Goal: Task Accomplishment & Management: Manage account settings

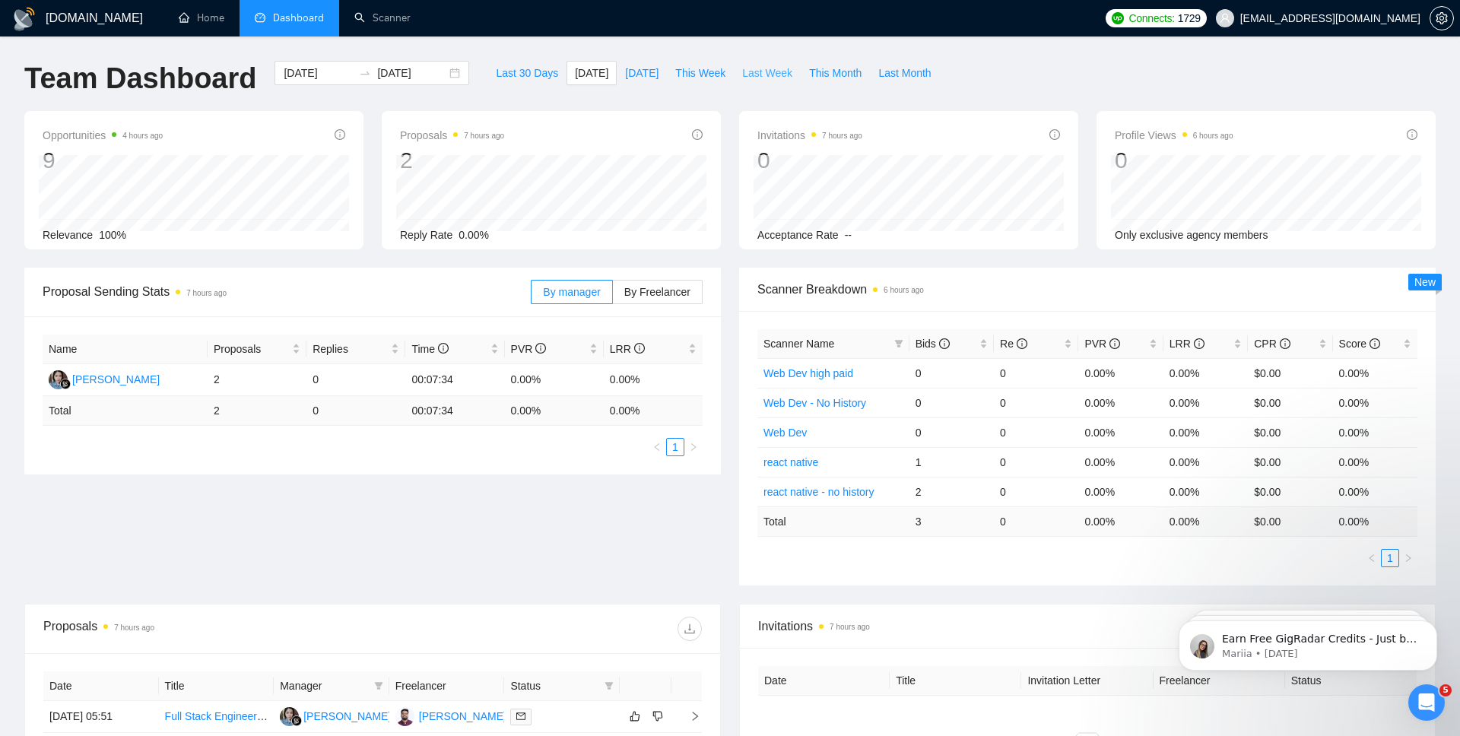
click at [797, 73] on button "Last Week" at bounding box center [767, 73] width 67 height 24
type input "[DATE]"
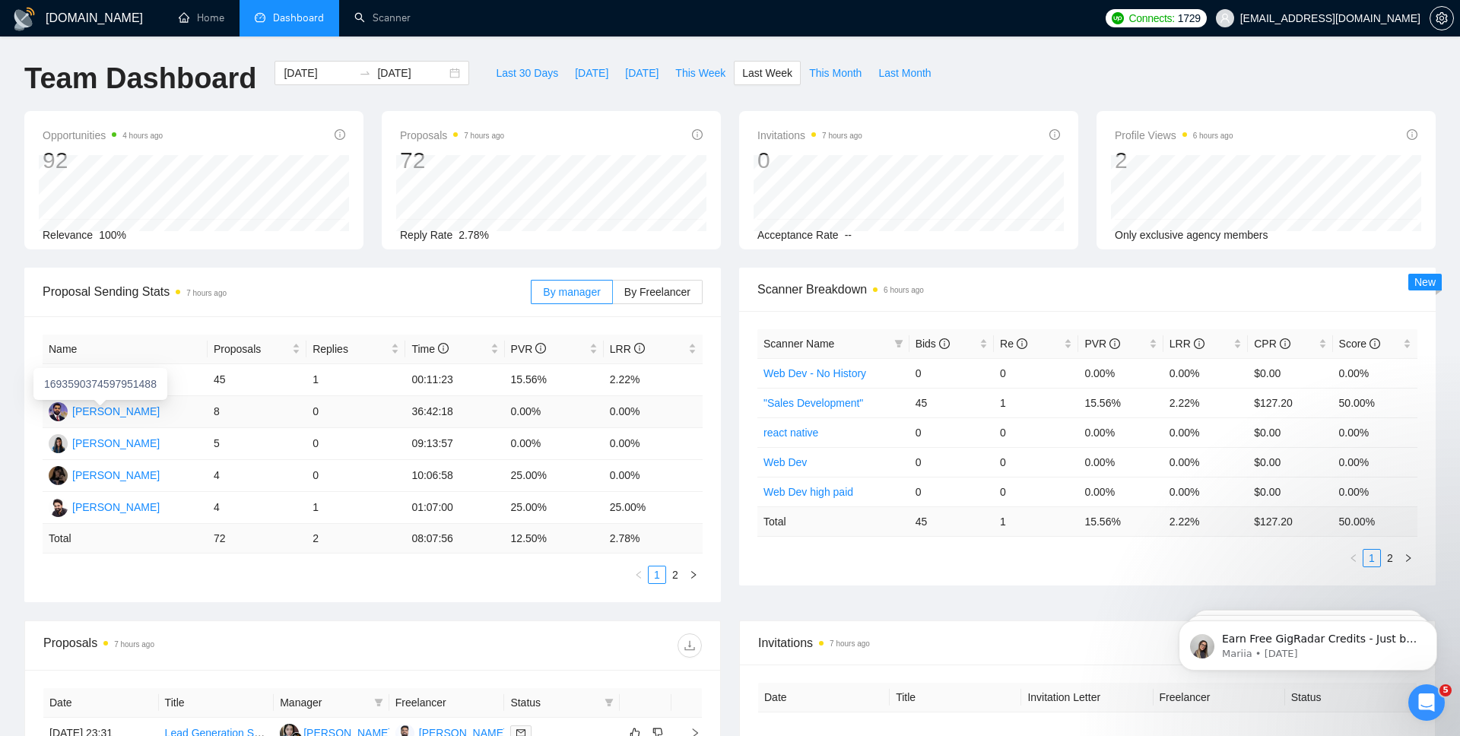
click at [121, 408] on div "[PERSON_NAME]" at bounding box center [115, 411] width 87 height 17
click at [217, 410] on td "8" at bounding box center [257, 412] width 99 height 32
click at [645, 295] on span "By Freelancer" at bounding box center [657, 292] width 66 height 12
click at [613, 296] on input "By Freelancer" at bounding box center [613, 296] width 0 height 0
click at [583, 294] on span "By manager" at bounding box center [571, 292] width 57 height 12
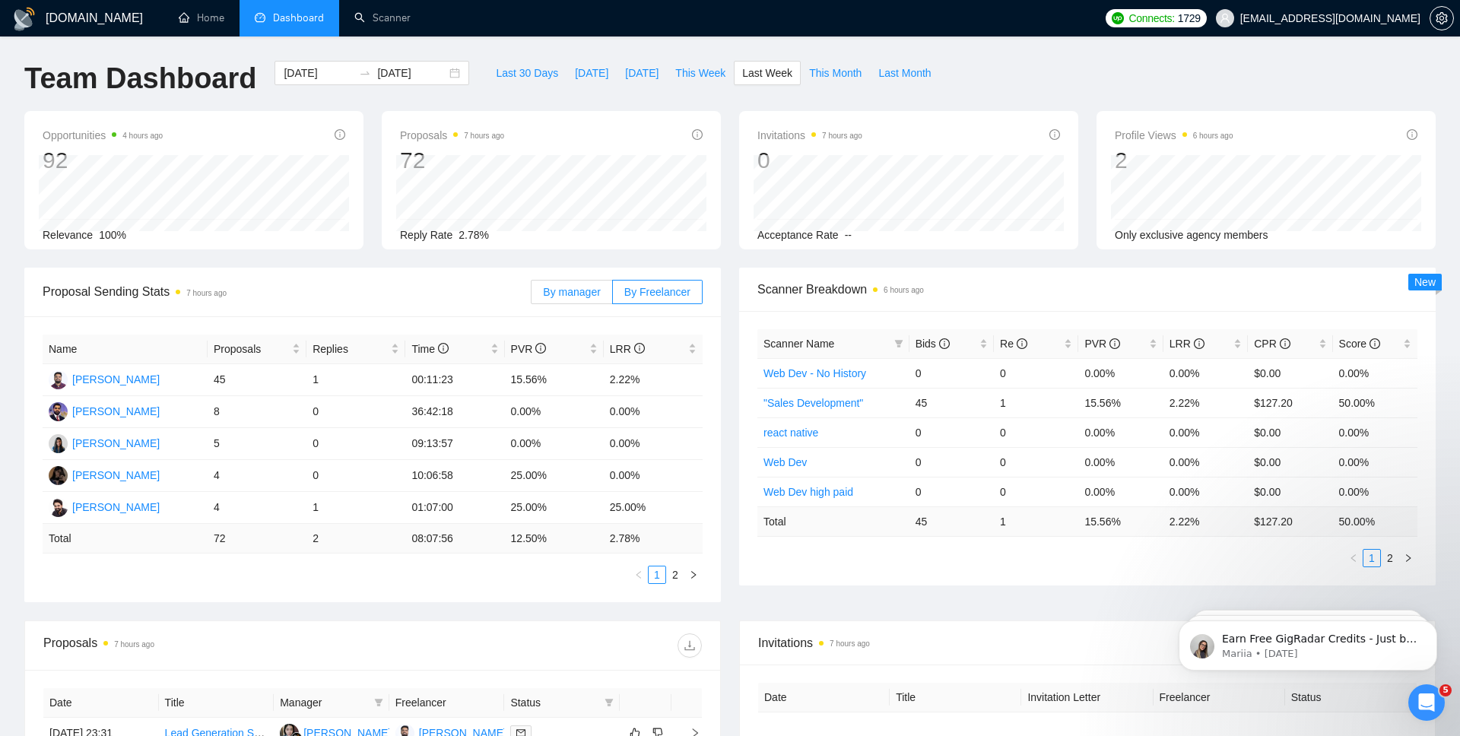
click at [531, 296] on input "By manager" at bounding box center [531, 296] width 0 height 0
click at [832, 398] on link ""Sales Development"" at bounding box center [813, 403] width 100 height 12
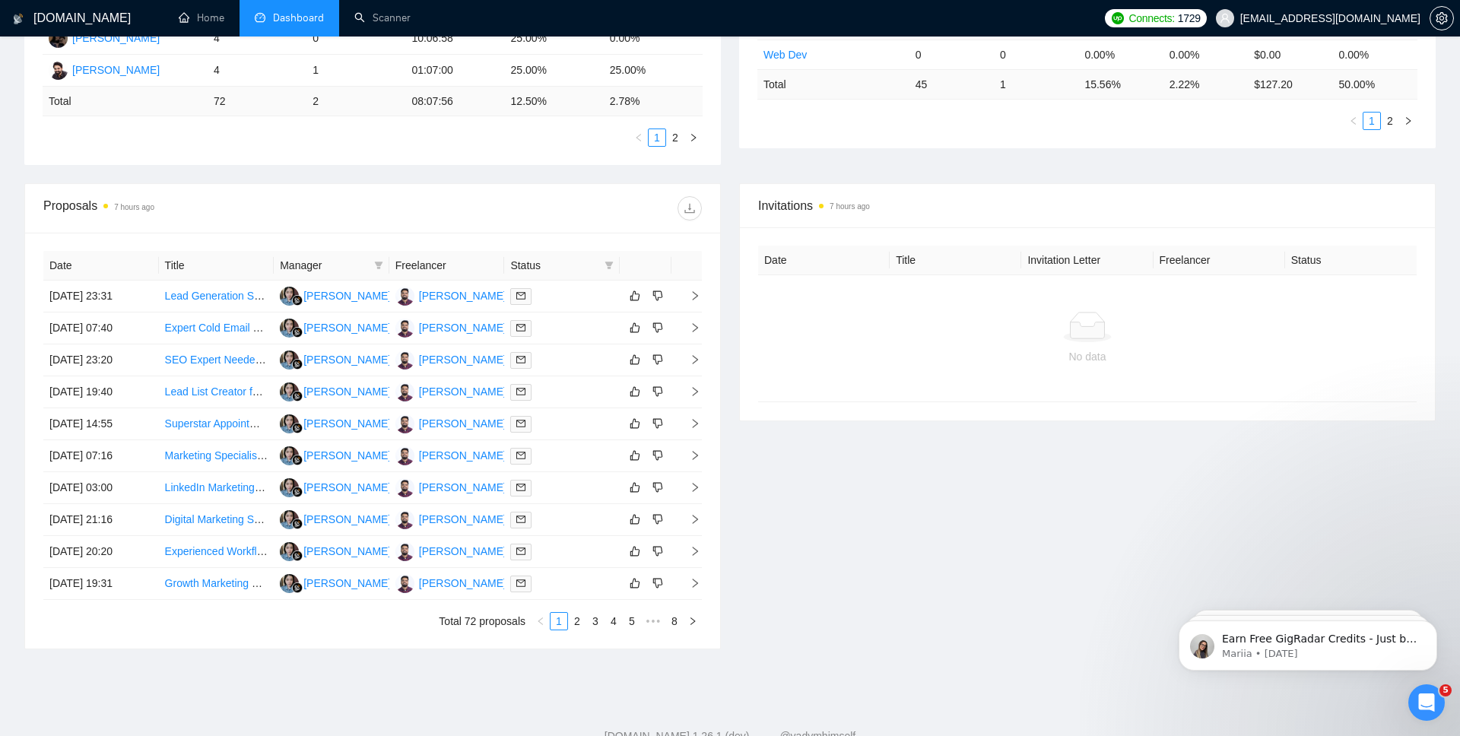
scroll to position [439, 0]
click at [575, 620] on link "2" at bounding box center [577, 619] width 17 height 17
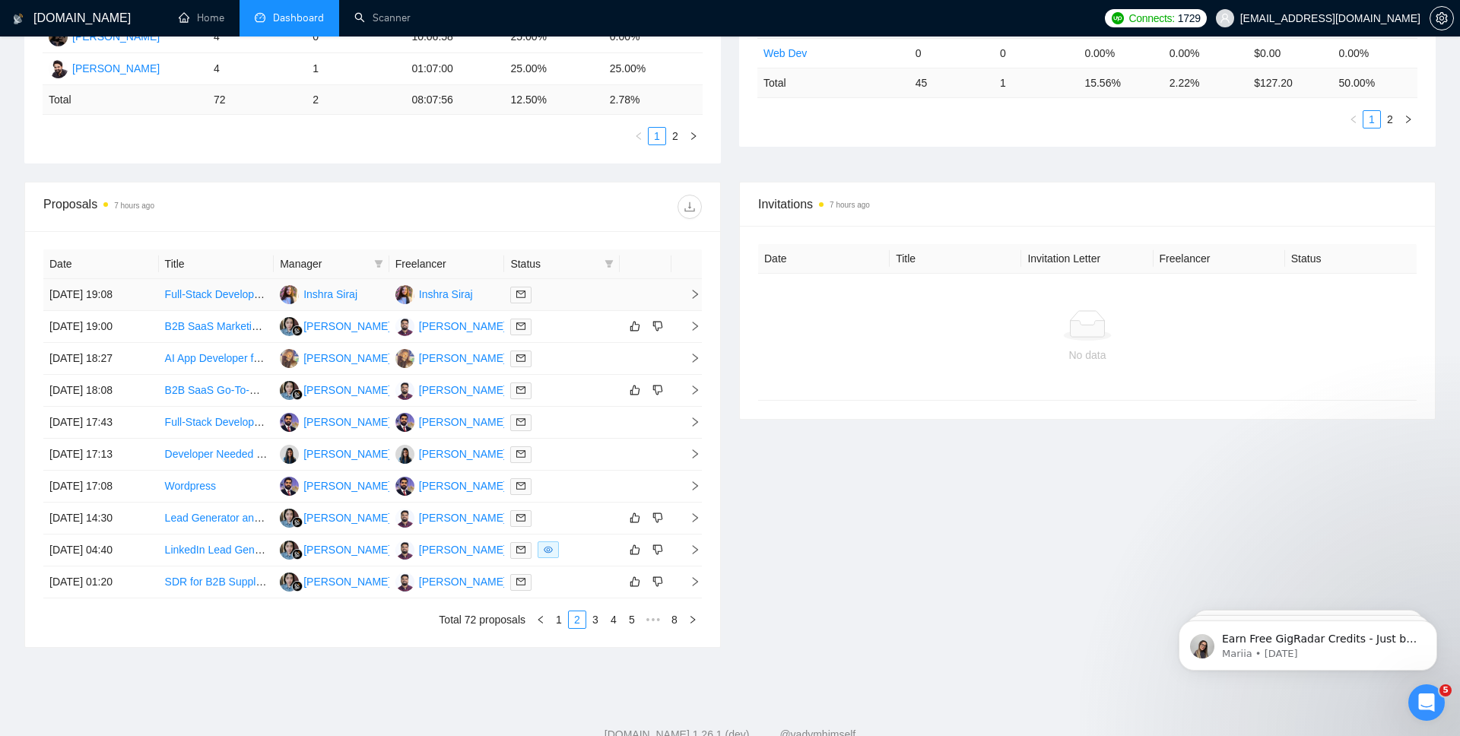
click at [192, 296] on link "Full-Stack Developer for Live SaaS Tool (Vercel, AI Integrations)" at bounding box center [316, 294] width 302 height 12
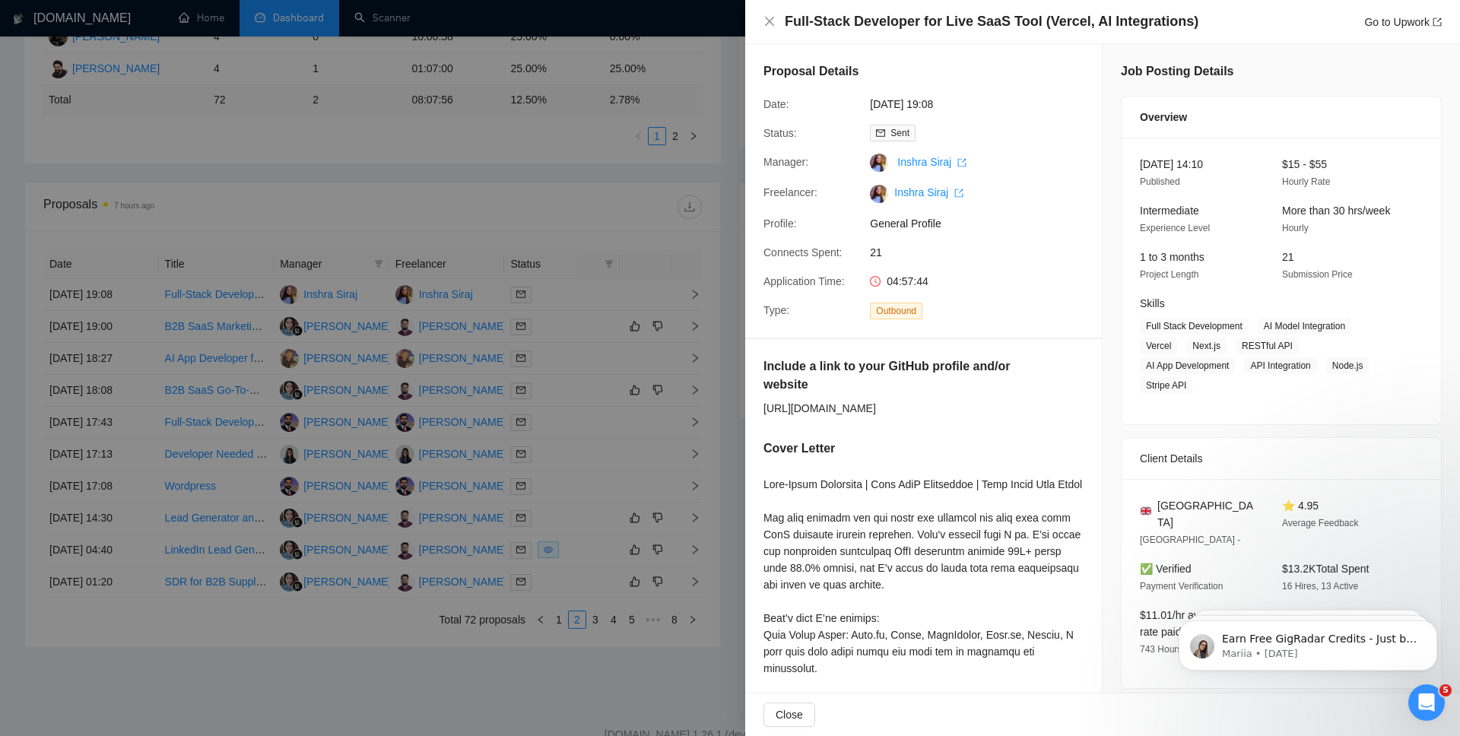
click at [354, 215] on div at bounding box center [730, 368] width 1460 height 736
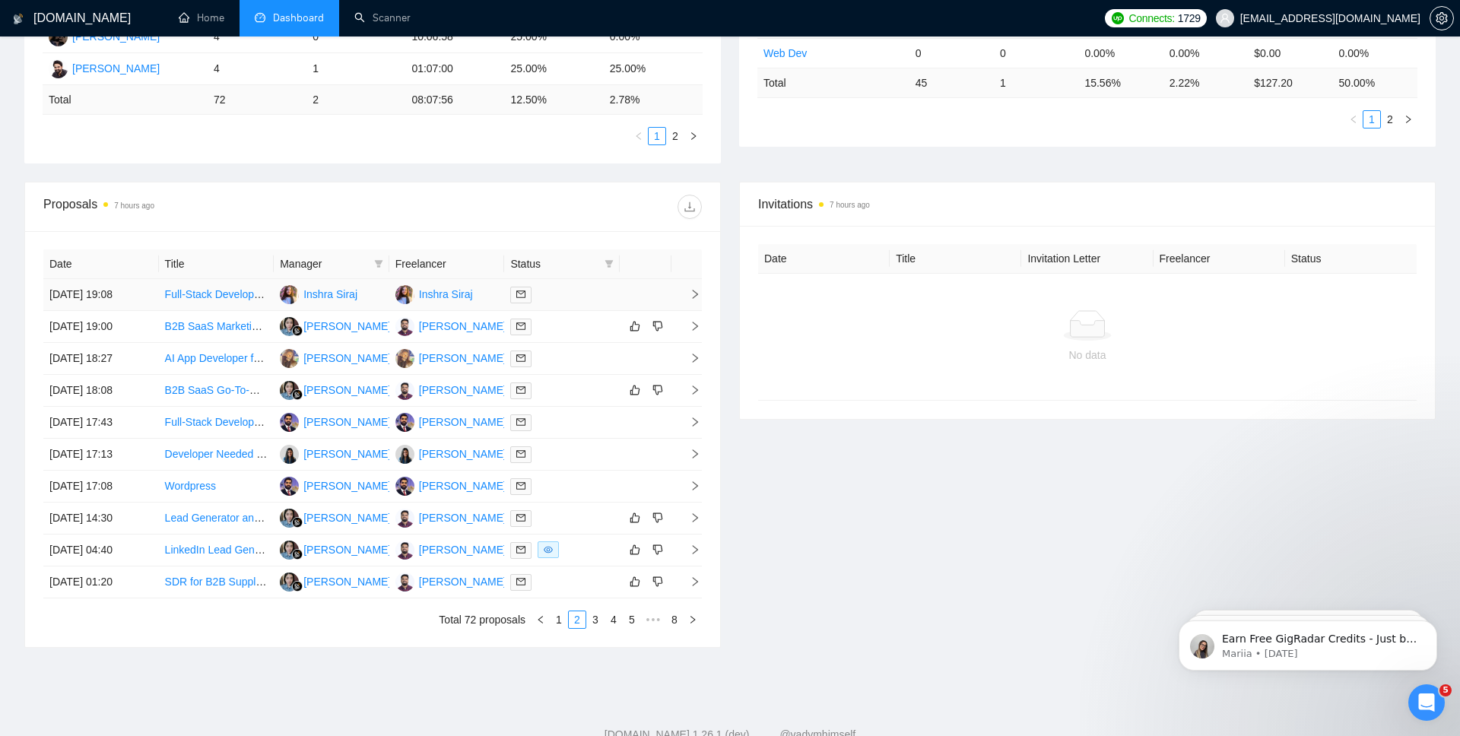
click at [693, 290] on icon "right" at bounding box center [695, 294] width 5 height 9
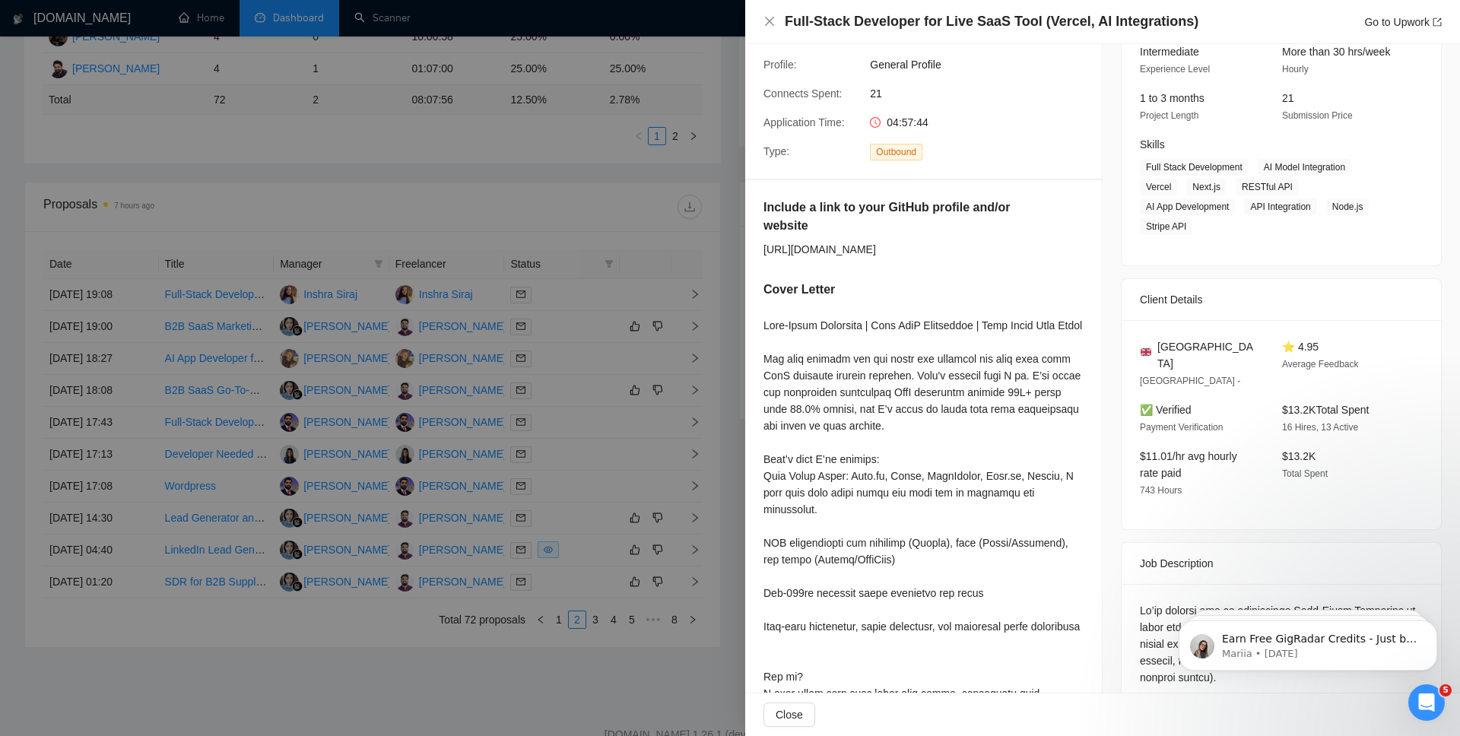
scroll to position [196, 0]
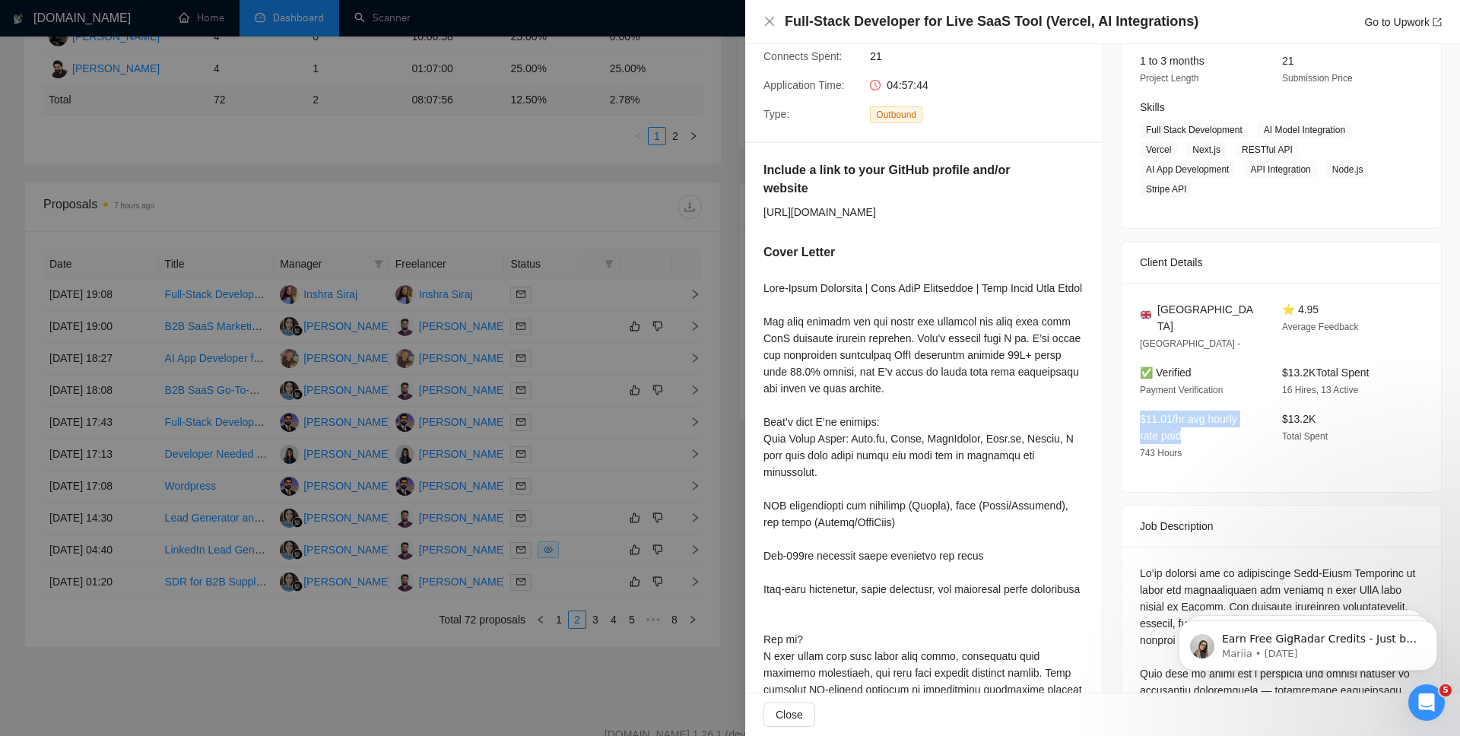
drag, startPoint x: 1181, startPoint y: 414, endPoint x: 1121, endPoint y: 398, distance: 61.9
click at [1121, 398] on div "[GEOGRAPHIC_DATA] [GEOGRAPHIC_DATA] - ⭐ 4.95 Average Feedback ✅ Verified Paymen…" at bounding box center [1280, 387] width 319 height 209
click at [1222, 418] on div "$11.01/hr avg hourly rate paid 743 Hours" at bounding box center [1198, 436] width 130 height 51
drag, startPoint x: 848, startPoint y: 228, endPoint x: 759, endPoint y: 211, distance: 91.4
click at [759, 211] on div "Include a link to your GitHub profile and/or website [URL][DOMAIN_NAME] Cover L…" at bounding box center [923, 466] width 357 height 646
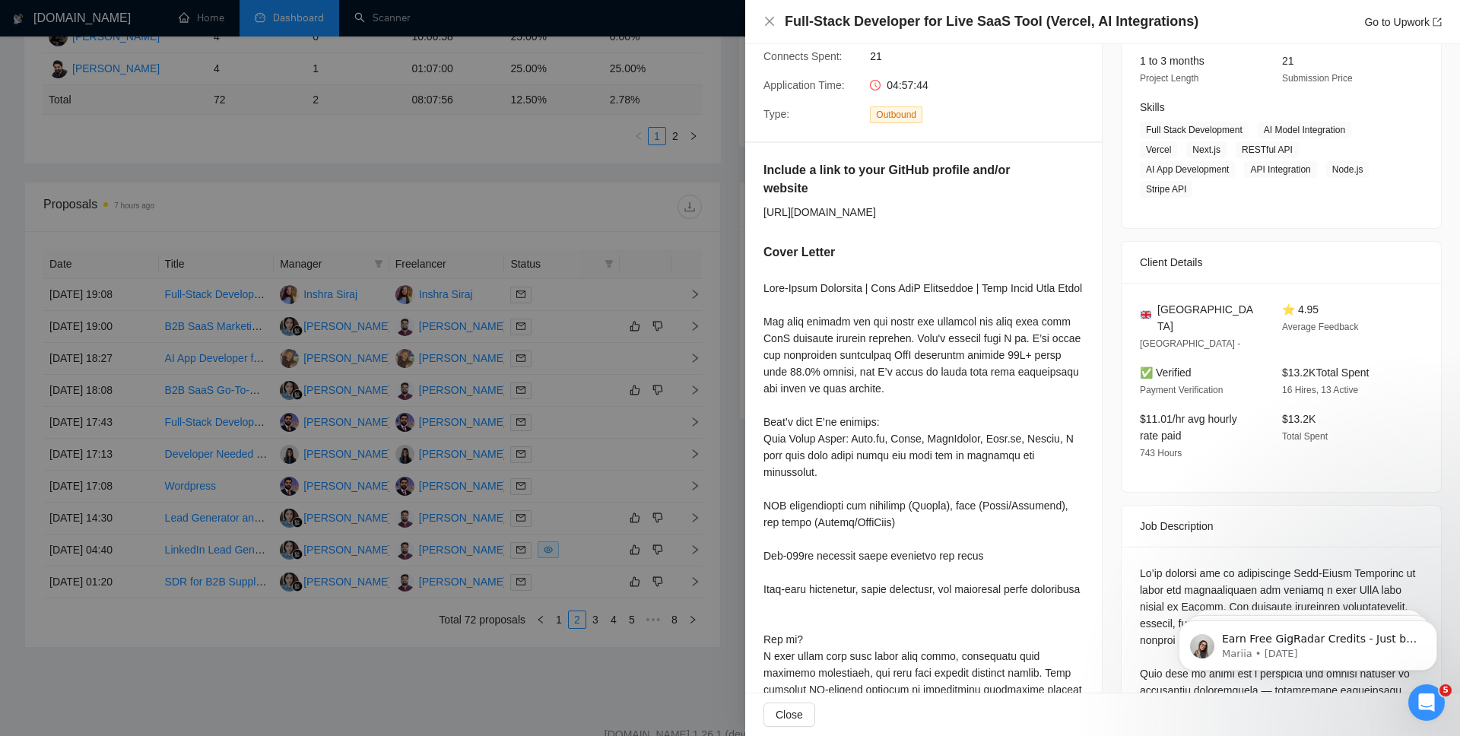
copy div "[URL][DOMAIN_NAME]"
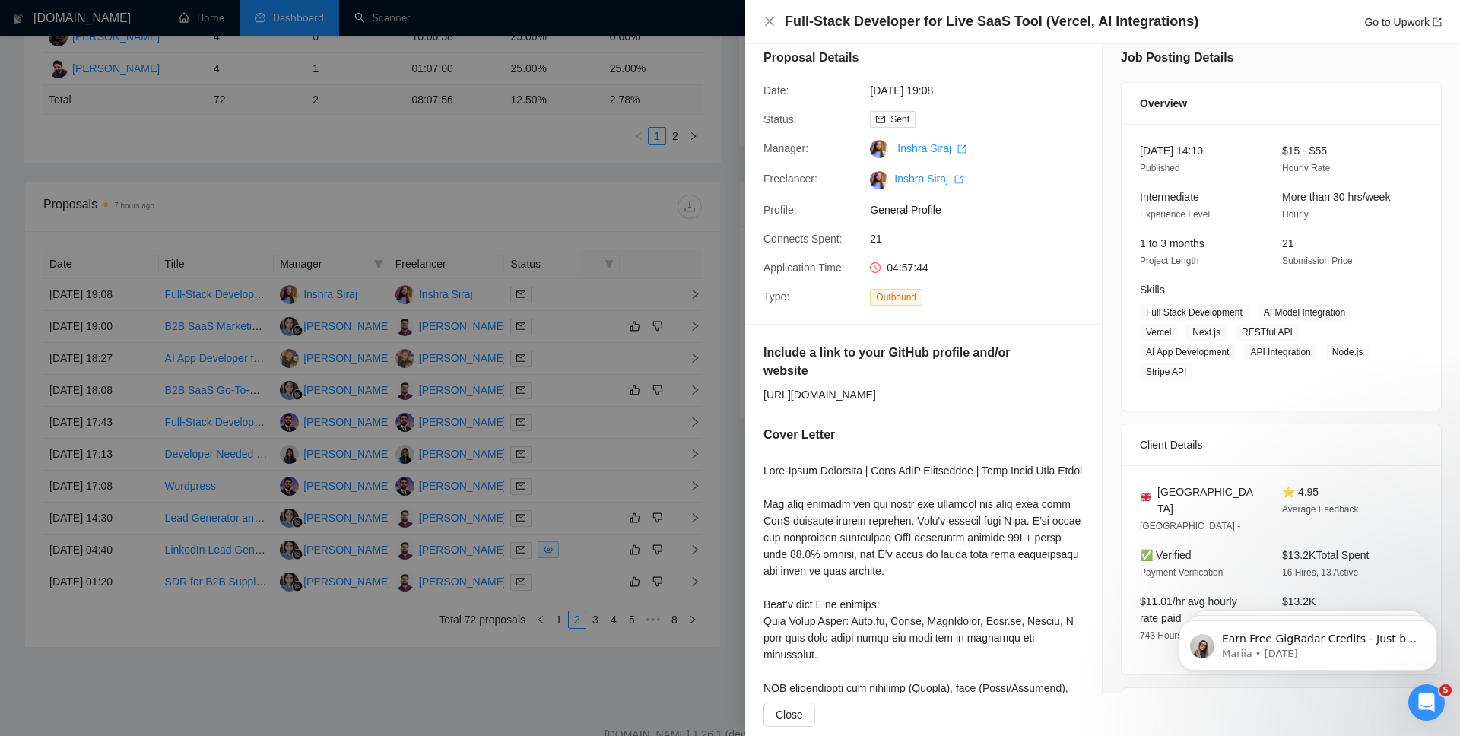
scroll to position [0, 0]
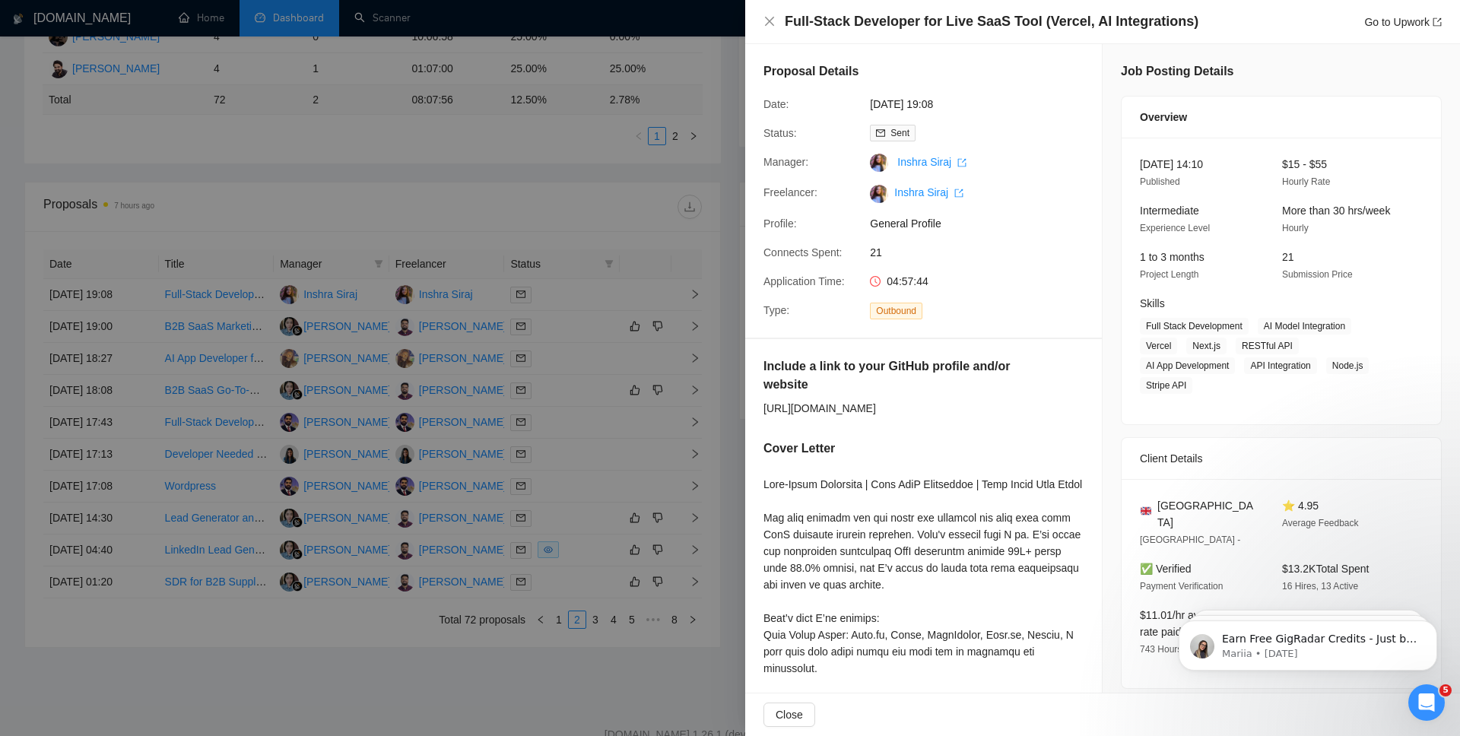
click at [608, 300] on div at bounding box center [730, 368] width 1460 height 736
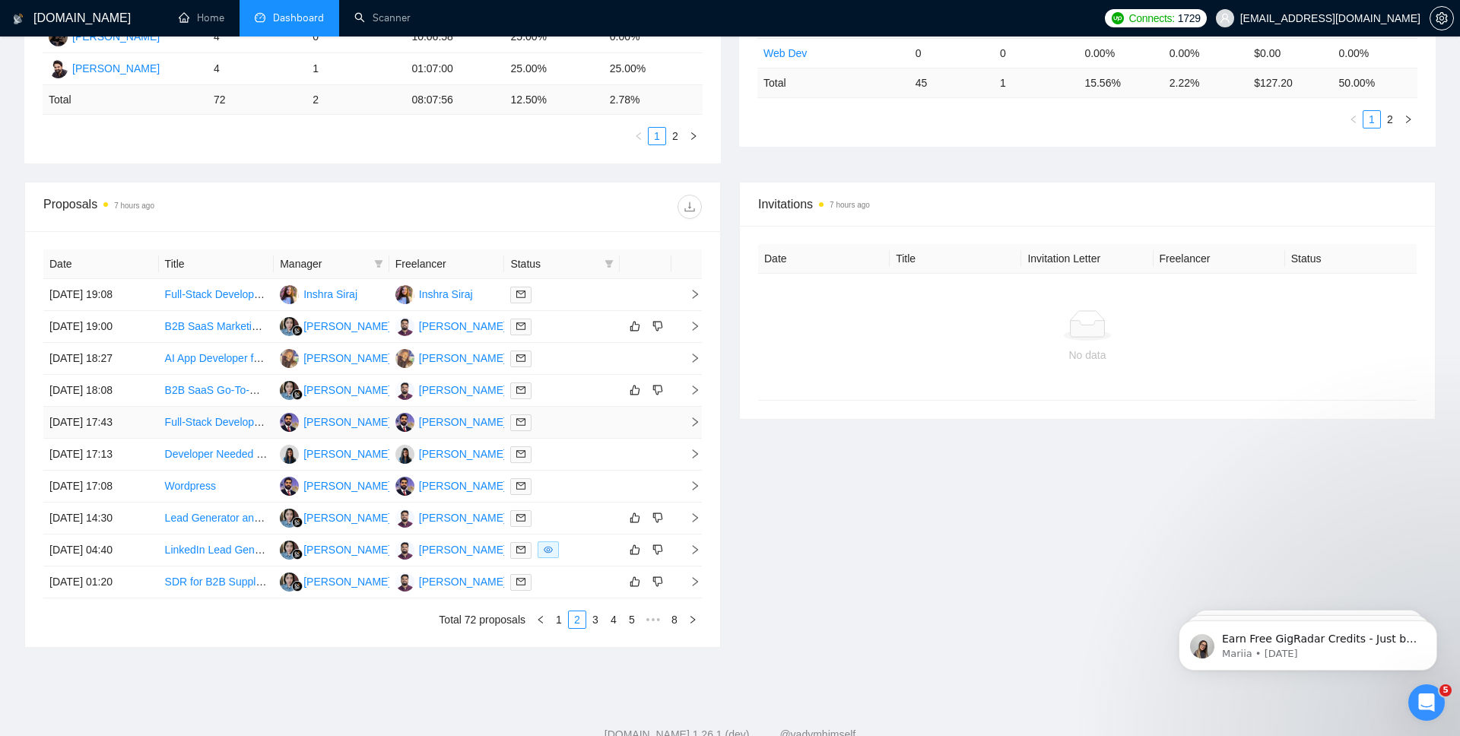
click at [693, 422] on icon "right" at bounding box center [694, 422] width 11 height 11
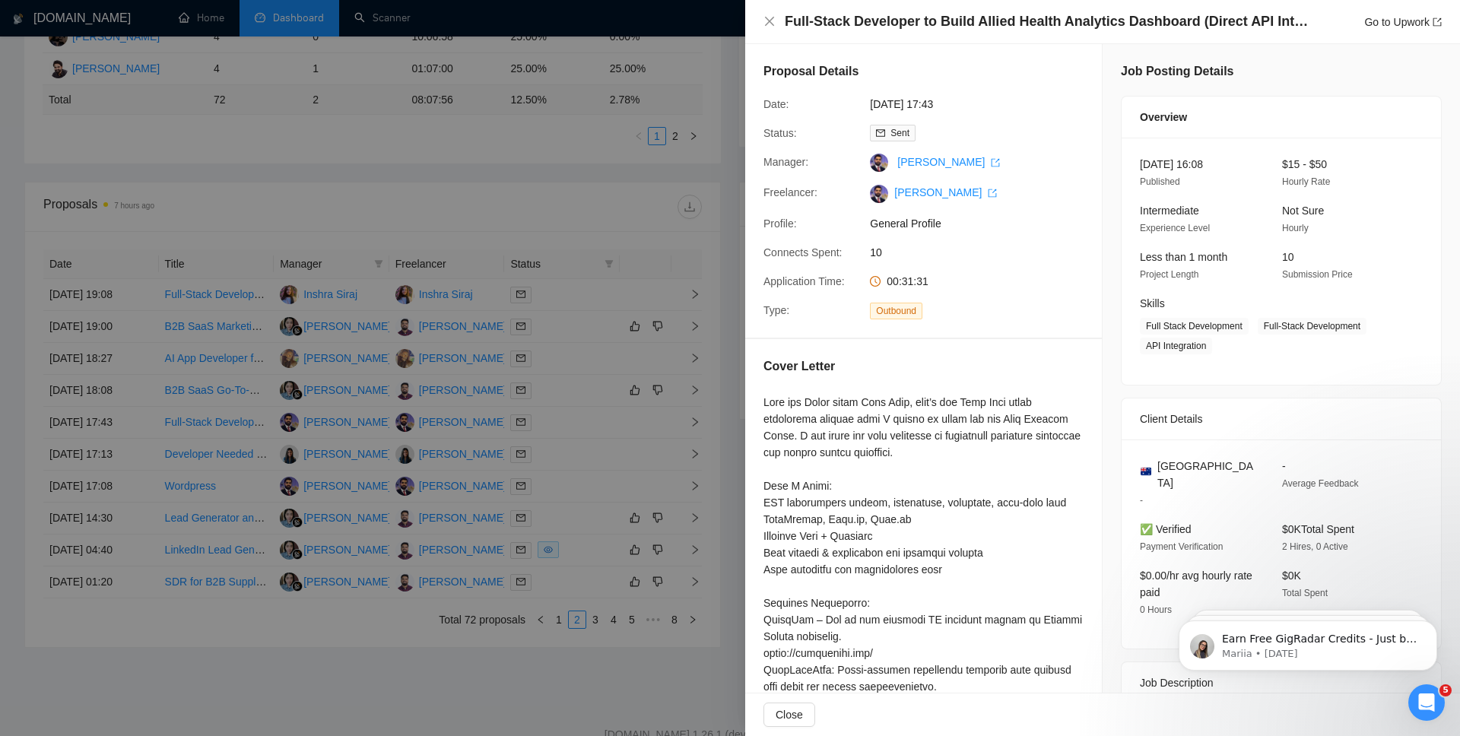
scroll to position [12, 0]
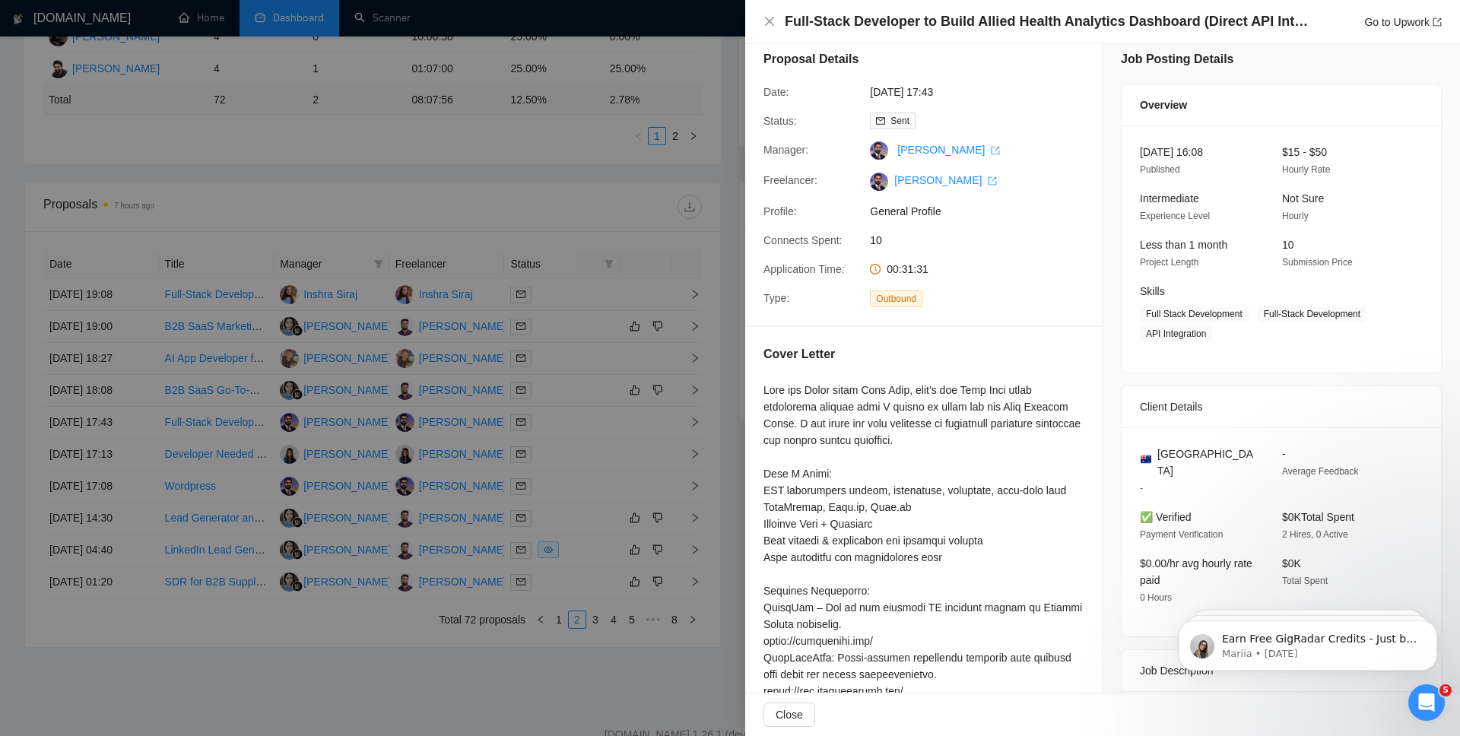
click at [515, 395] on div at bounding box center [730, 368] width 1460 height 736
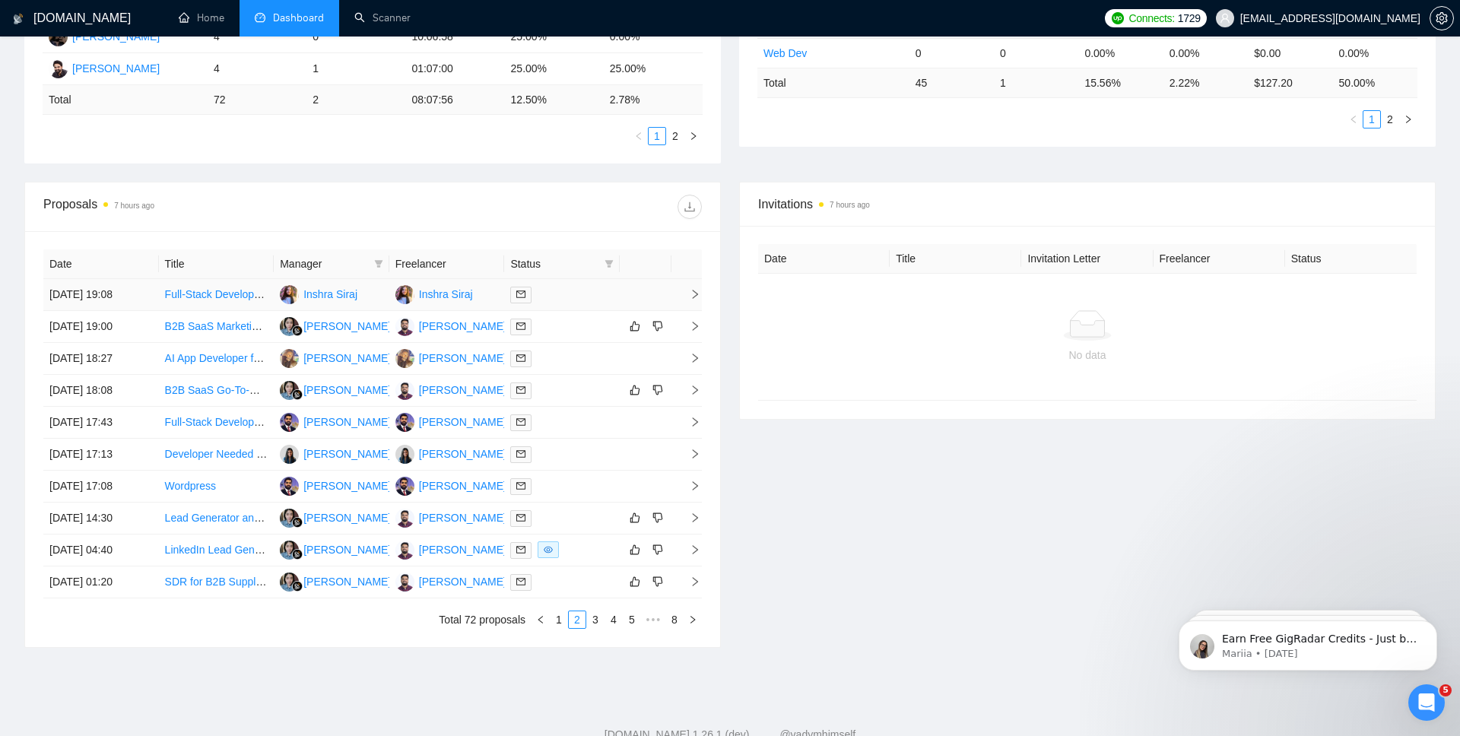
click at [693, 297] on icon "right" at bounding box center [695, 294] width 5 height 9
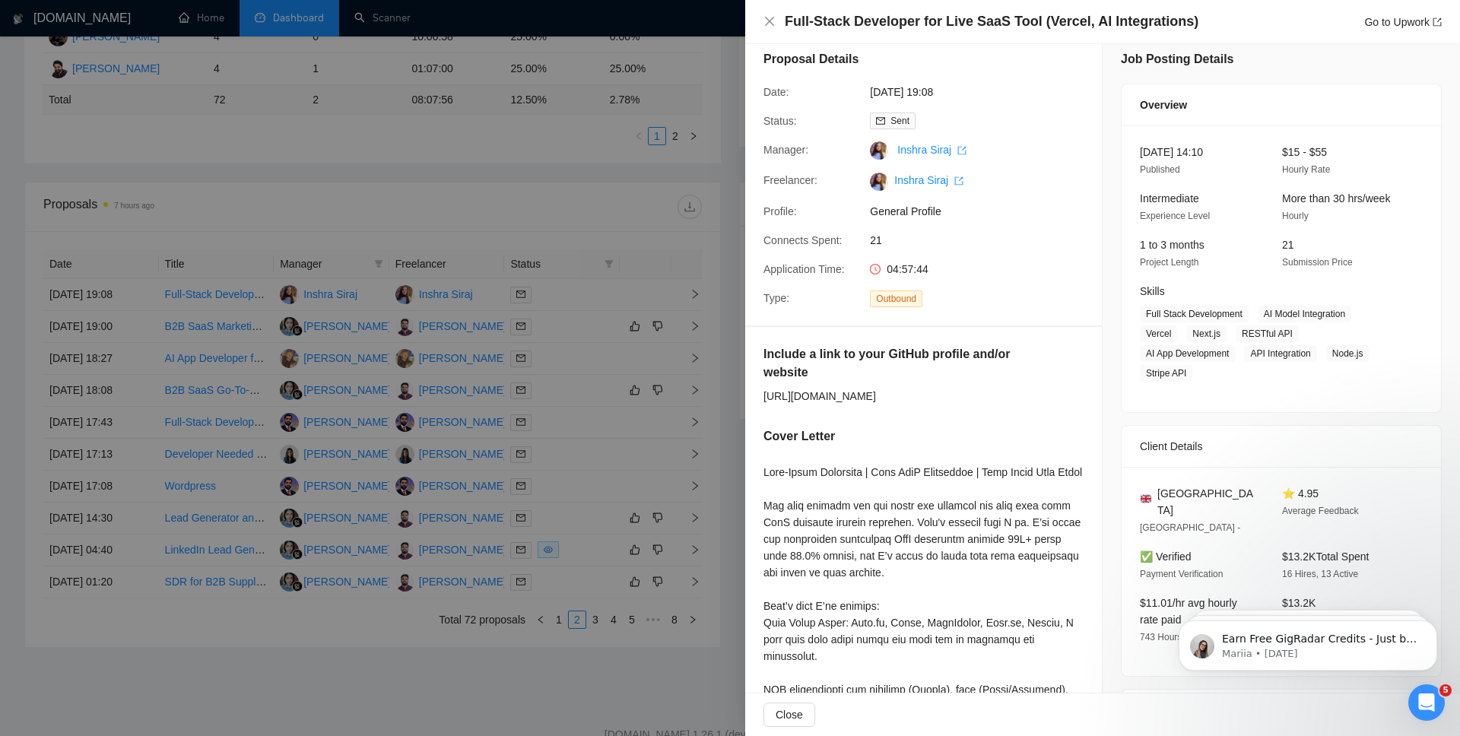
scroll to position [55, 0]
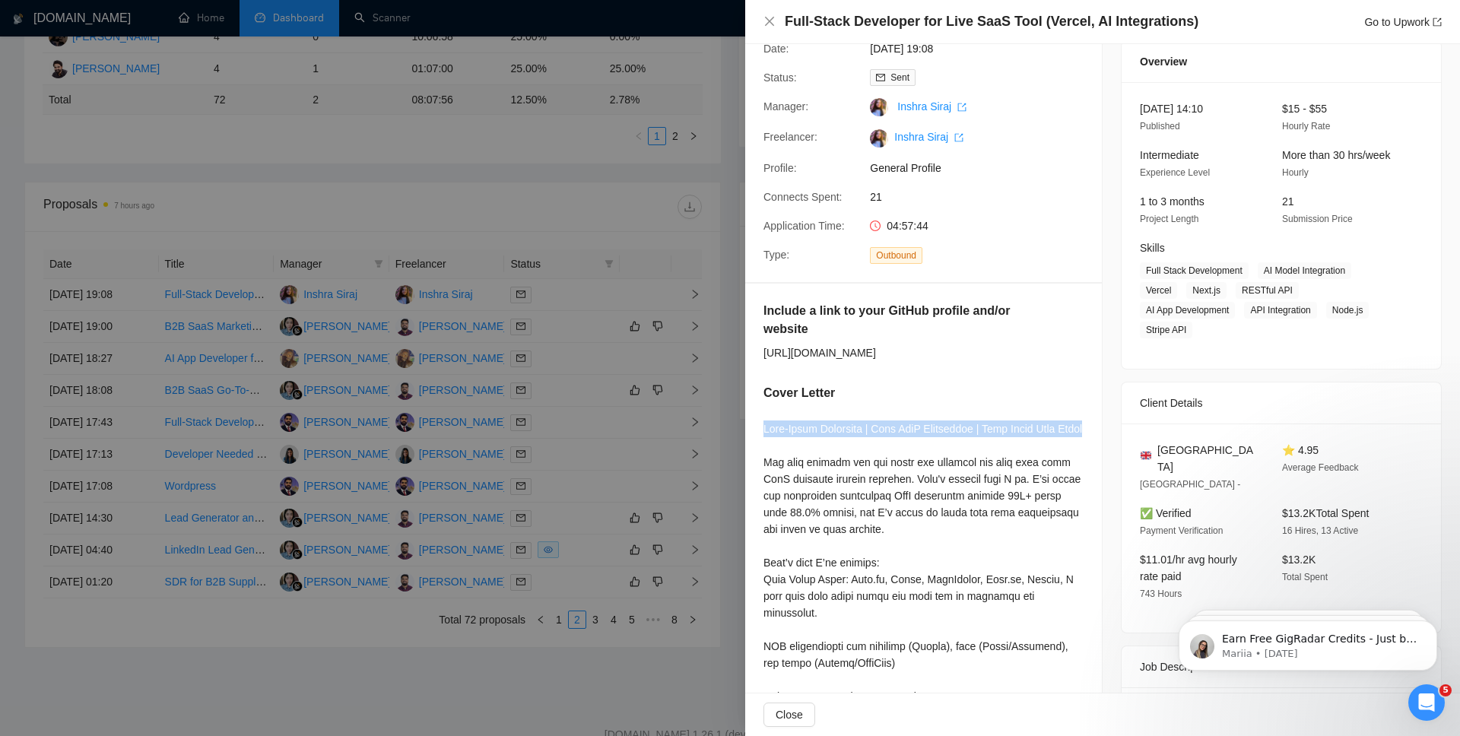
drag, startPoint x: 811, startPoint y: 464, endPoint x: 761, endPoint y: 444, distance: 54.2
click at [761, 444] on div "Include a link to your GitHub profile and/or website [URL][DOMAIN_NAME] Cover L…" at bounding box center [923, 607] width 357 height 646
click at [797, 460] on div at bounding box center [923, 662] width 320 height 485
drag, startPoint x: 796, startPoint y: 461, endPoint x: 761, endPoint y: 440, distance: 40.5
click at [761, 440] on div "Include a link to your GitHub profile and/or website [URL][DOMAIN_NAME] Cover L…" at bounding box center [923, 607] width 357 height 646
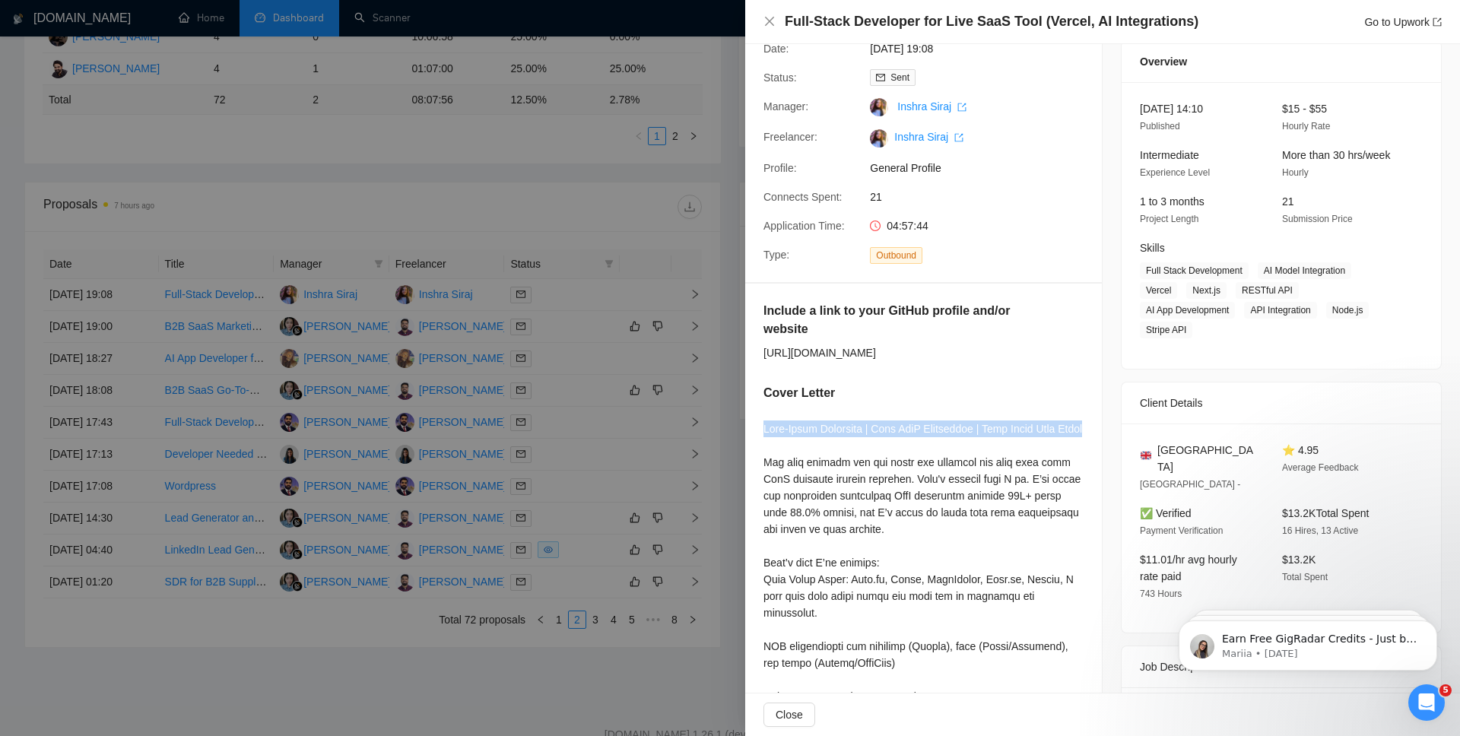
click at [807, 461] on div at bounding box center [923, 662] width 320 height 485
click at [563, 401] on div at bounding box center [730, 368] width 1460 height 736
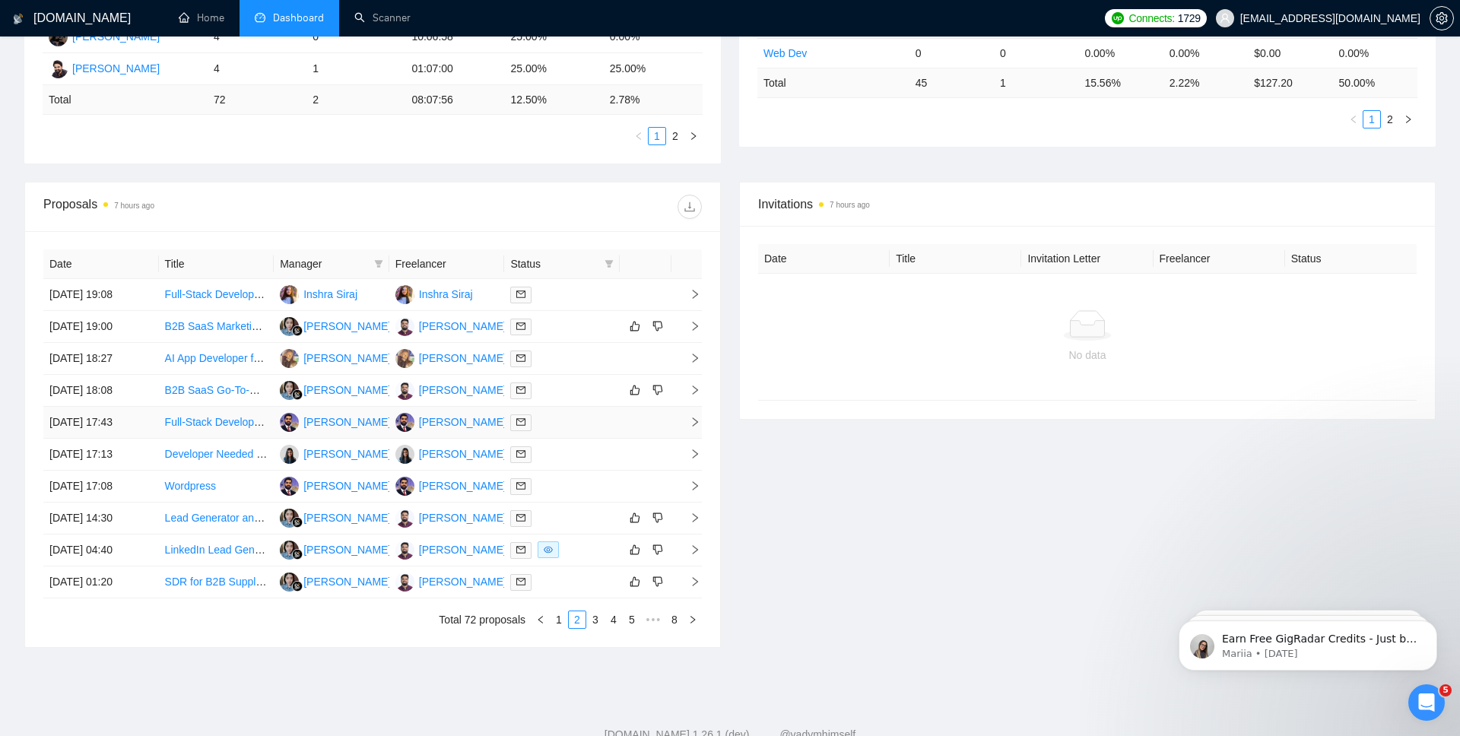
click at [695, 425] on icon "right" at bounding box center [694, 422] width 11 height 11
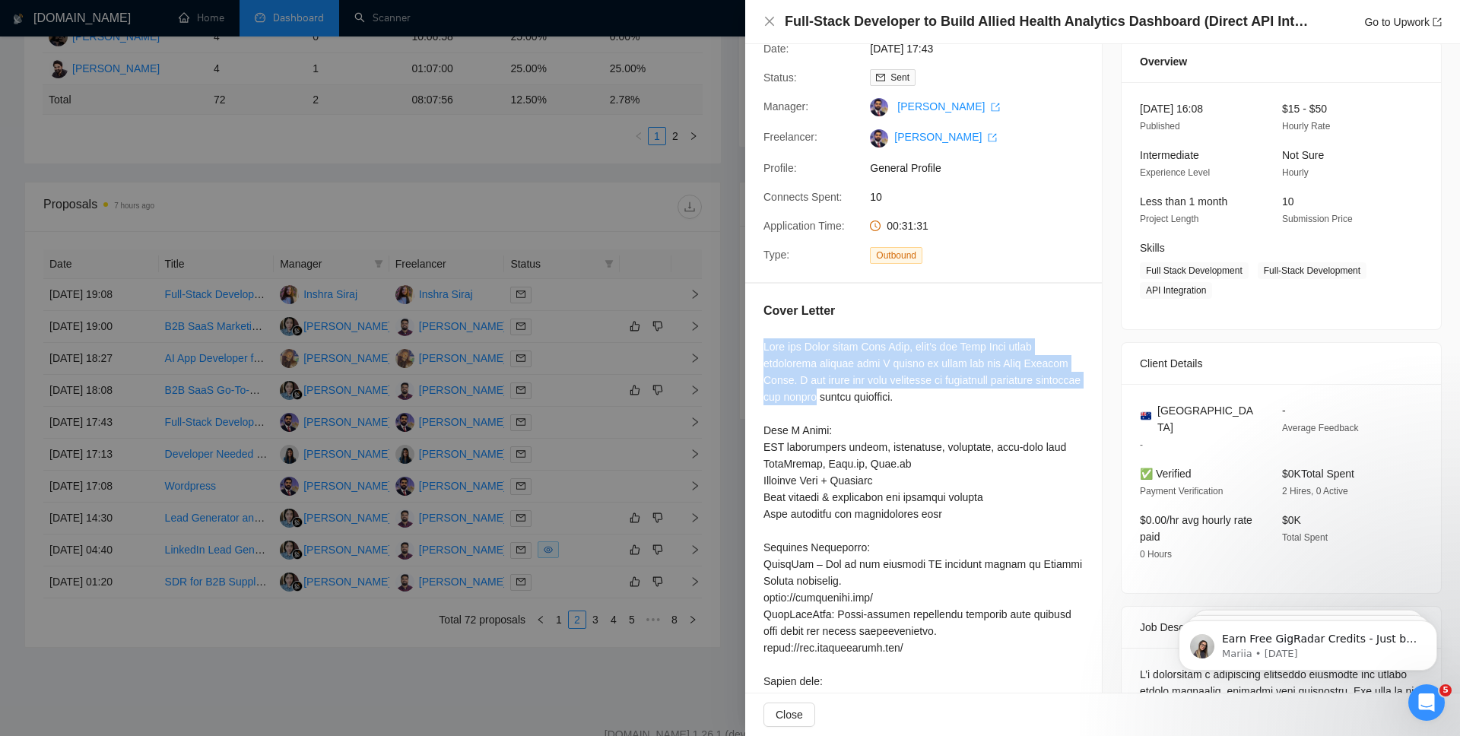
drag, startPoint x: 762, startPoint y: 350, endPoint x: 788, endPoint y: 389, distance: 47.2
click at [788, 389] on div "Cover Letter" at bounding box center [923, 624] width 357 height 681
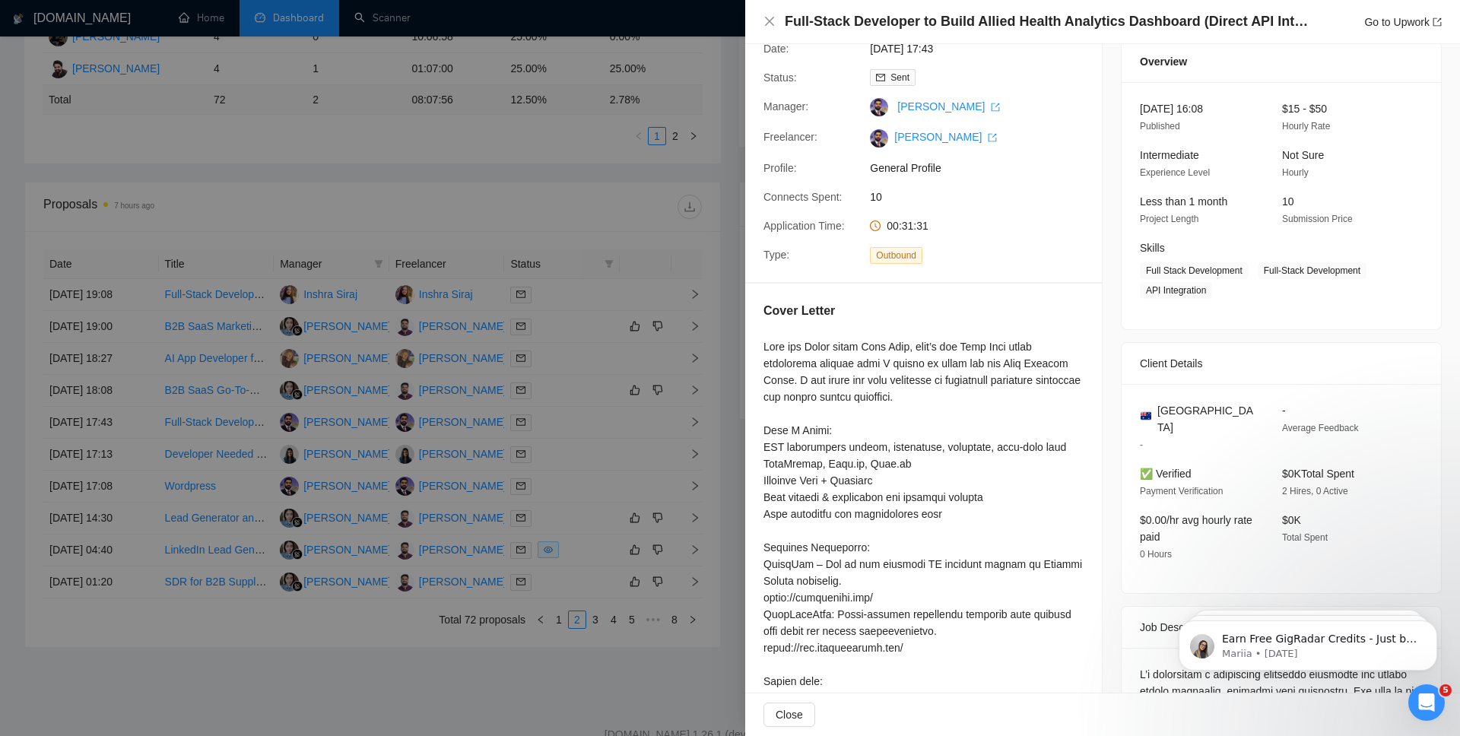
click at [935, 455] on div at bounding box center [923, 639] width 320 height 602
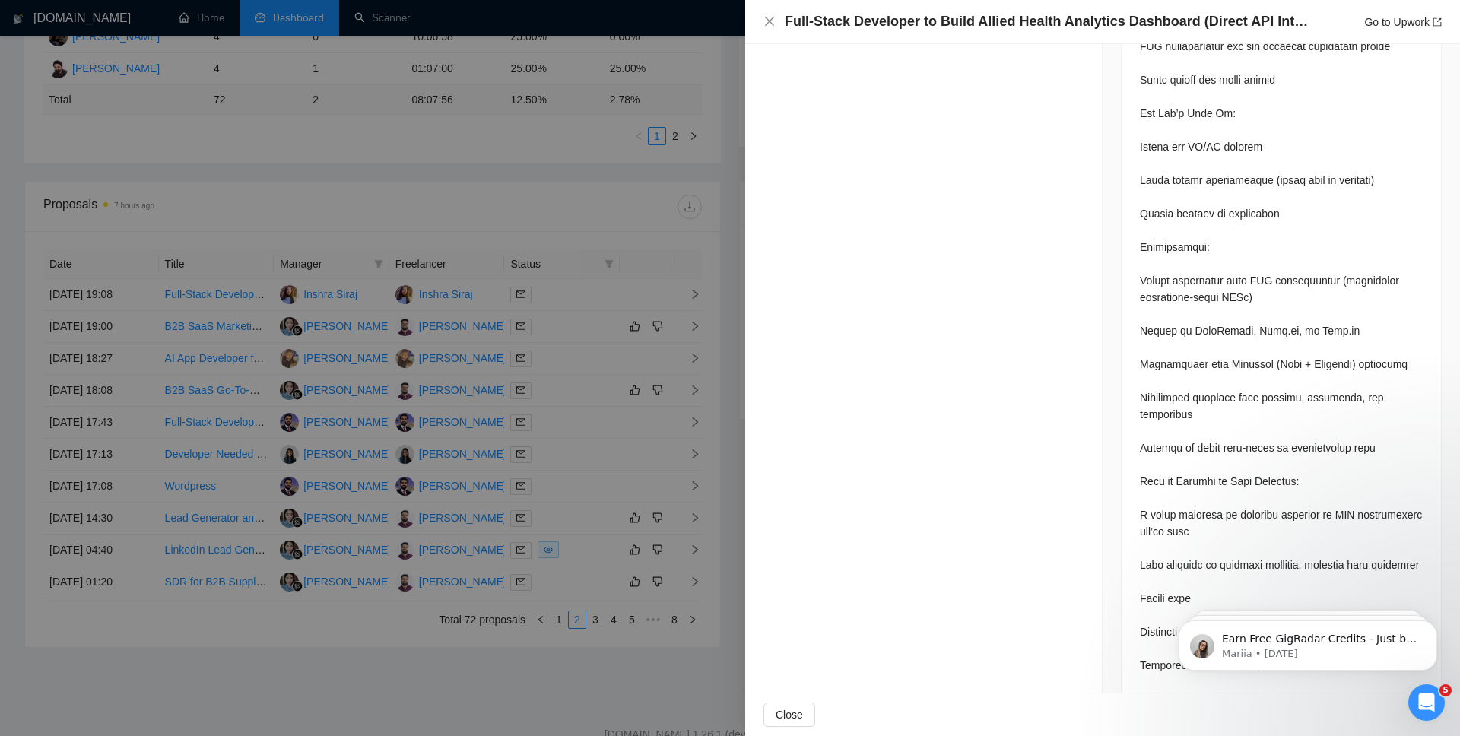
scroll to position [0, 0]
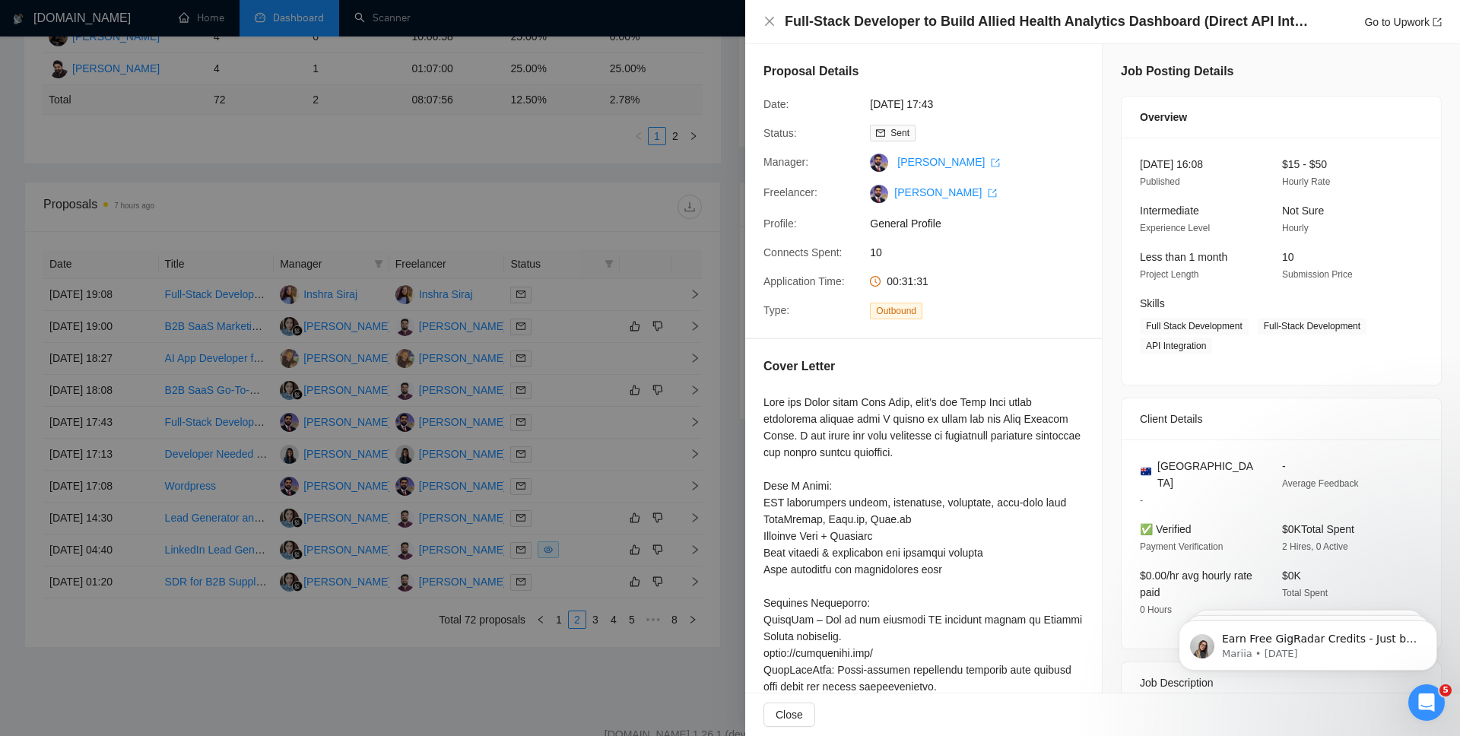
click at [663, 350] on div at bounding box center [730, 368] width 1460 height 736
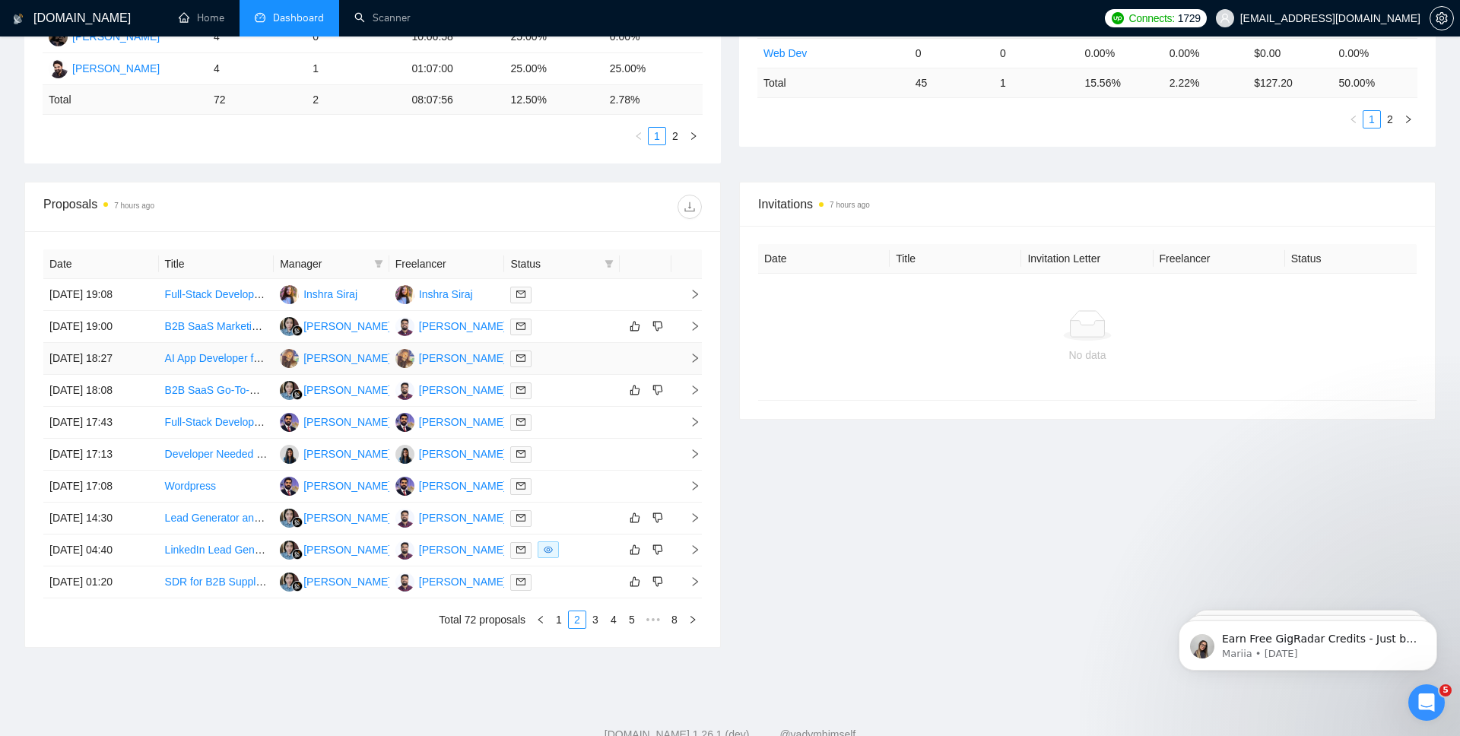
click at [696, 353] on icon "right" at bounding box center [694, 358] width 11 height 11
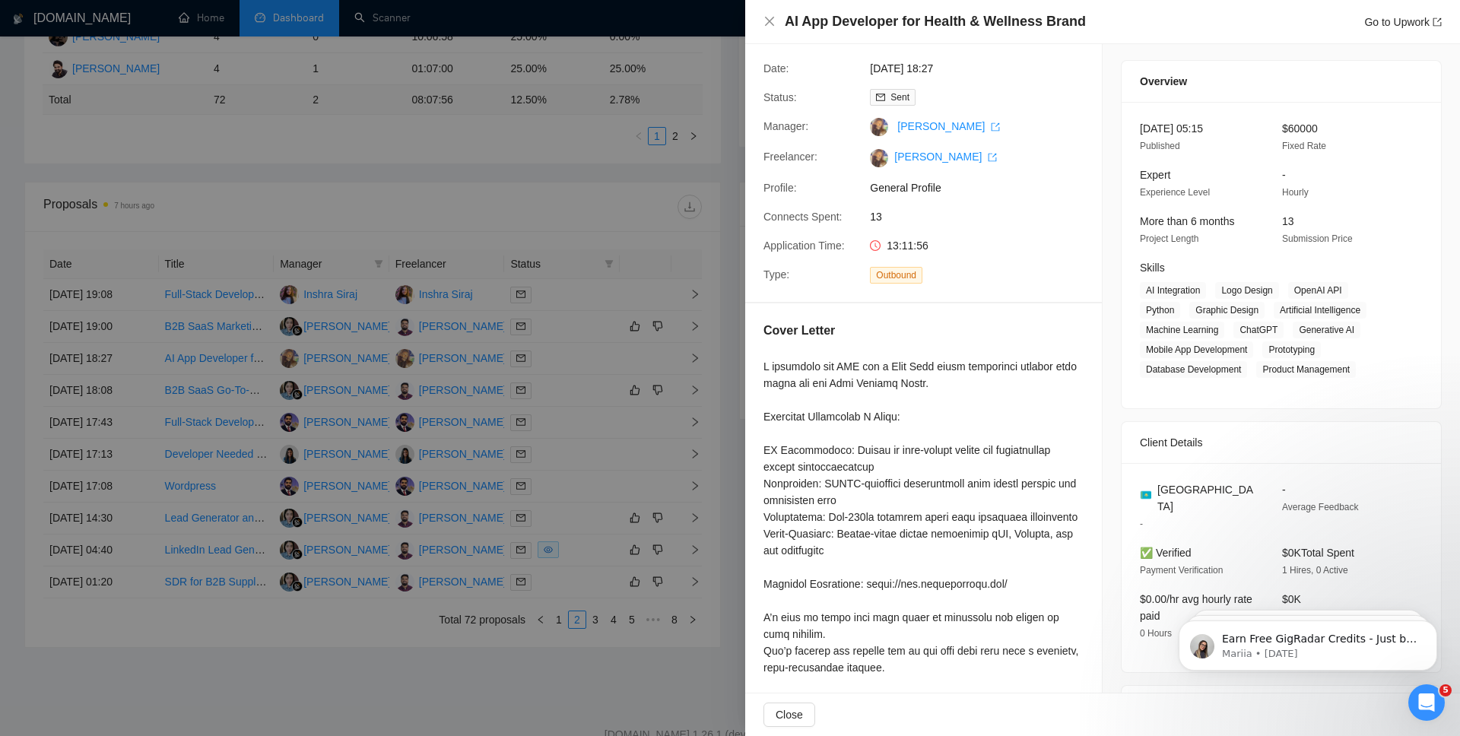
scroll to position [56, 0]
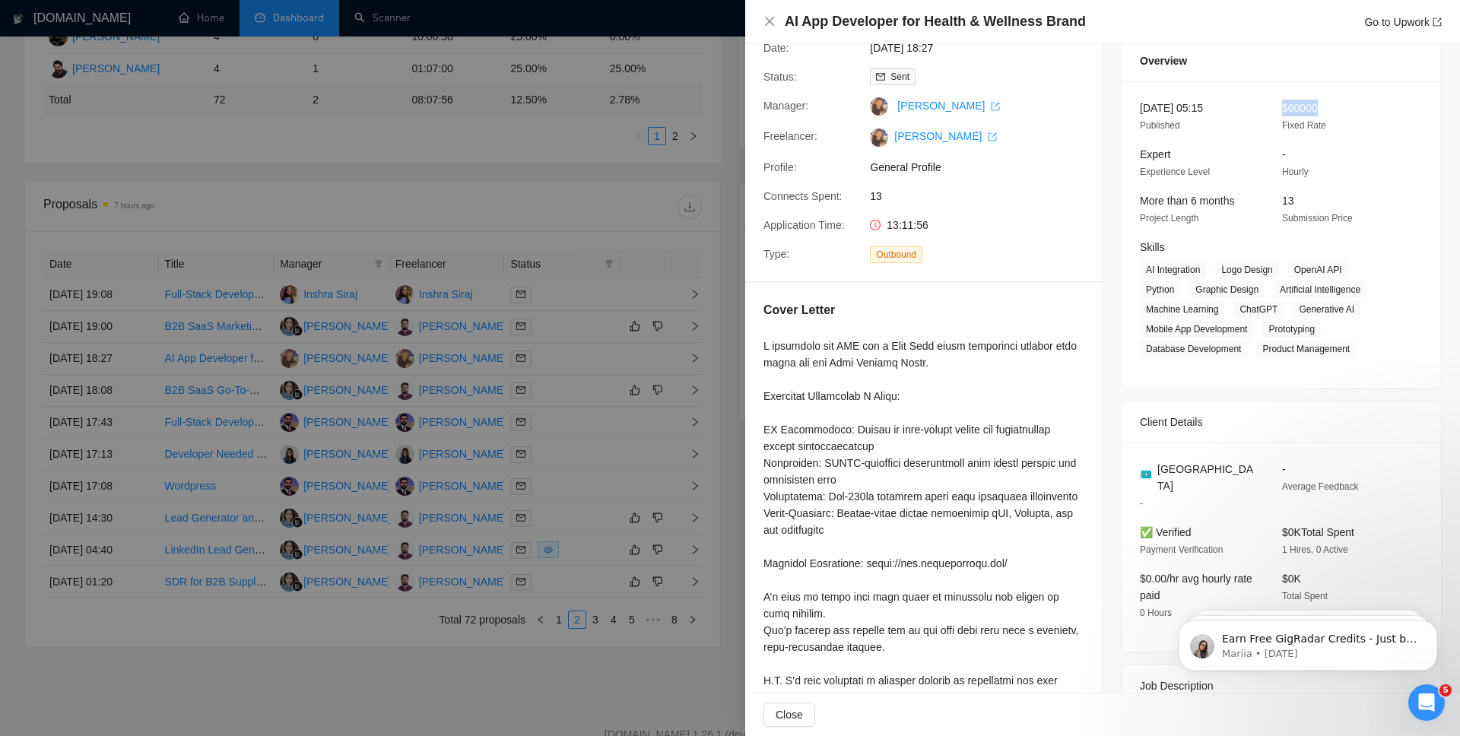
drag, startPoint x: 1327, startPoint y: 108, endPoint x: 1284, endPoint y: 110, distance: 43.4
click at [1284, 110] on div "$60000 Fixed Rate" at bounding box center [1341, 117] width 130 height 34
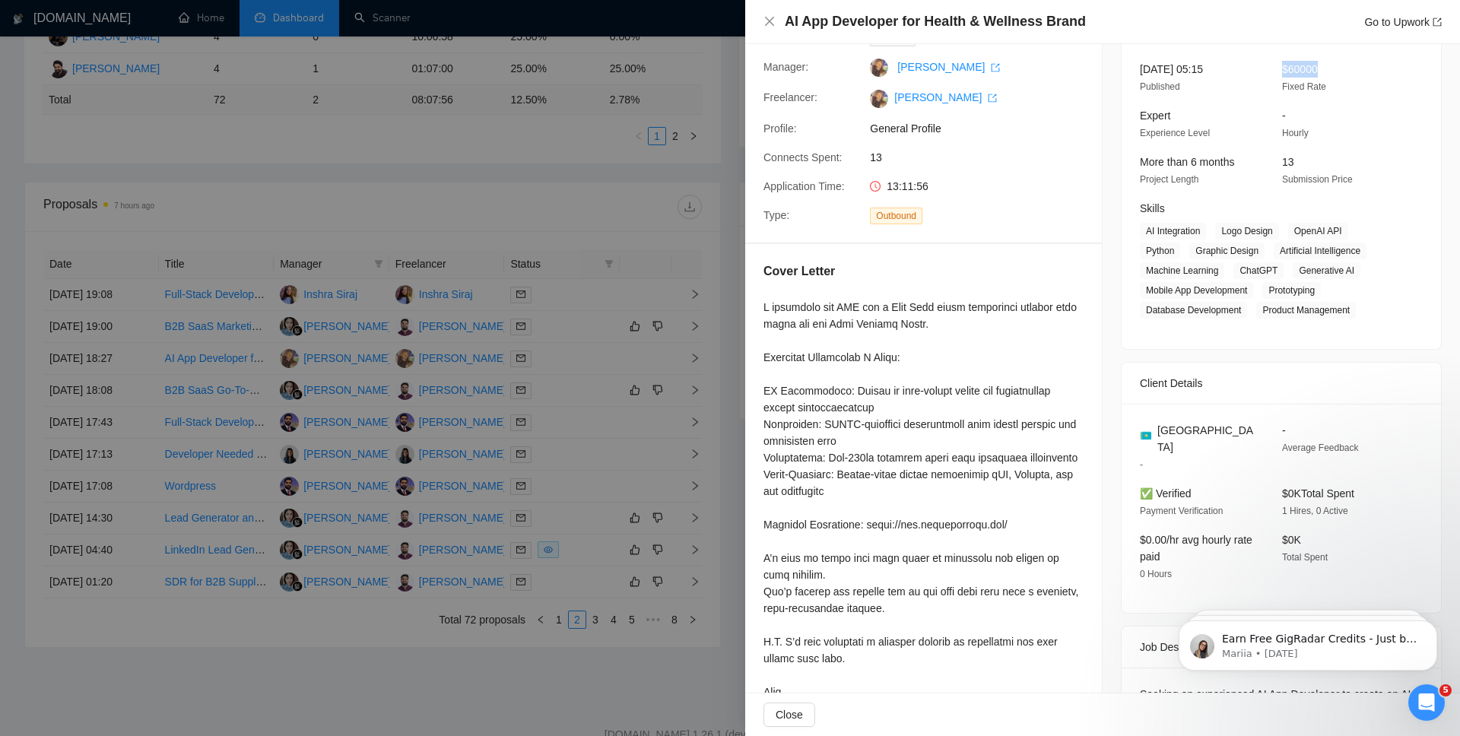
scroll to position [89, 0]
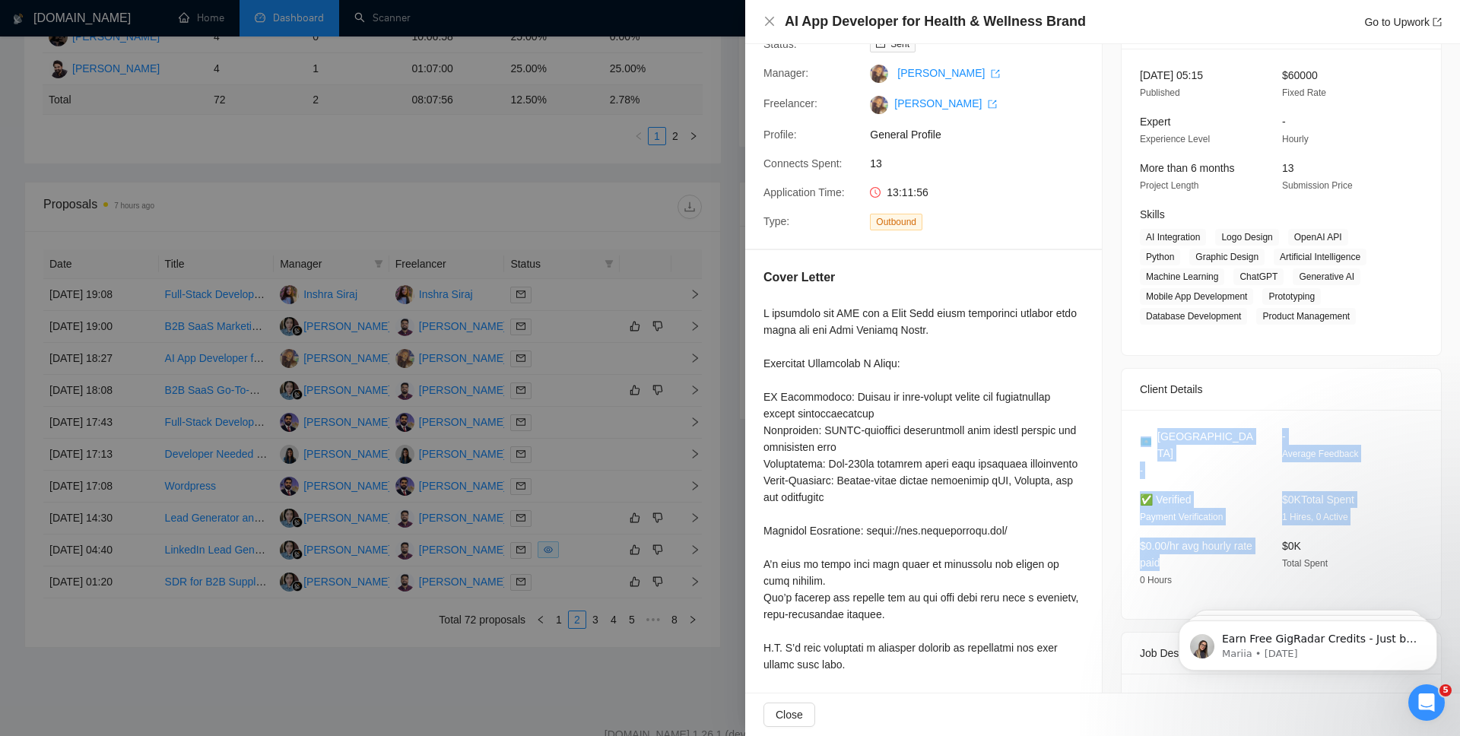
drag, startPoint x: 1209, startPoint y: 552, endPoint x: 1139, endPoint y: 442, distance: 130.3
click at [1139, 442] on div "Kazakhstan - - Average Feedback ✅ Verified Payment Verification $0K Total Spent…" at bounding box center [1280, 514] width 319 height 209
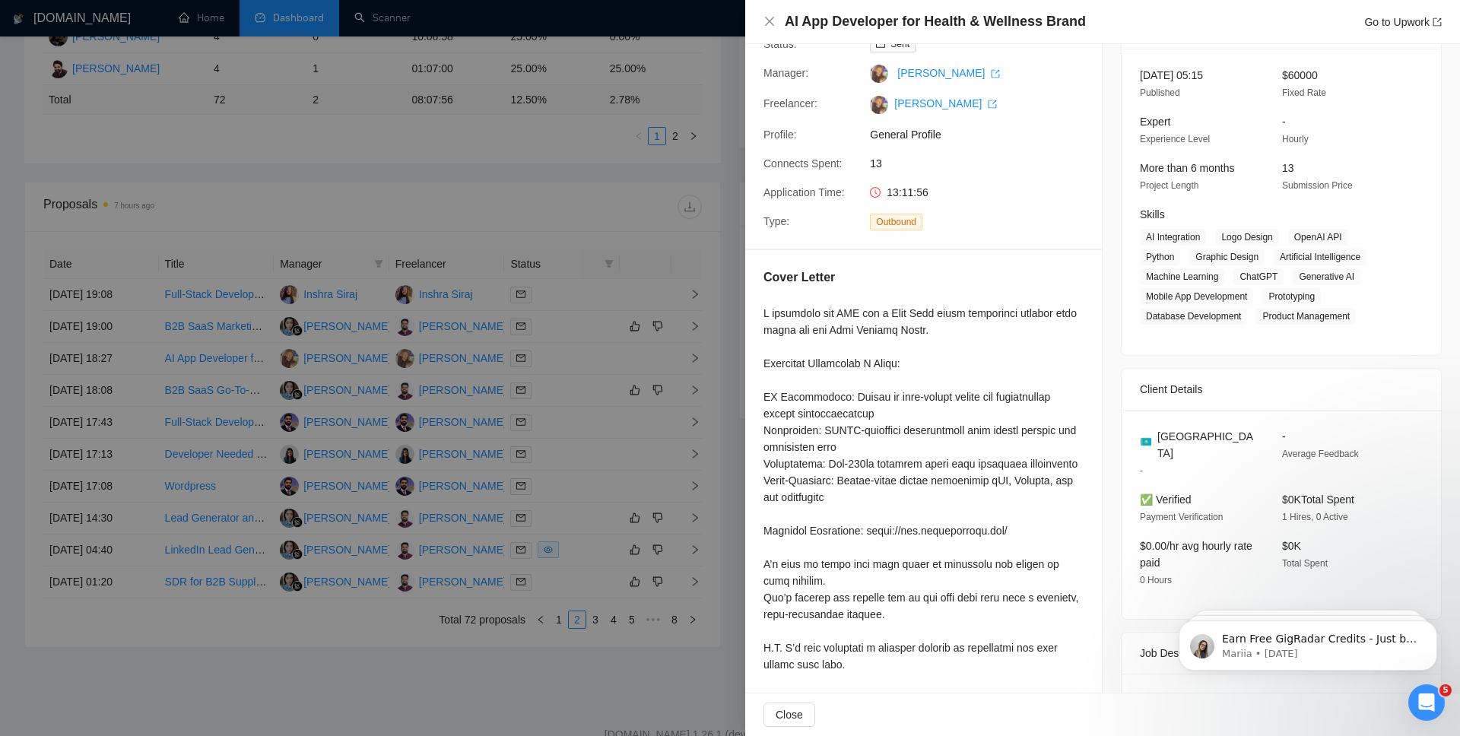
click at [669, 500] on div at bounding box center [730, 368] width 1460 height 736
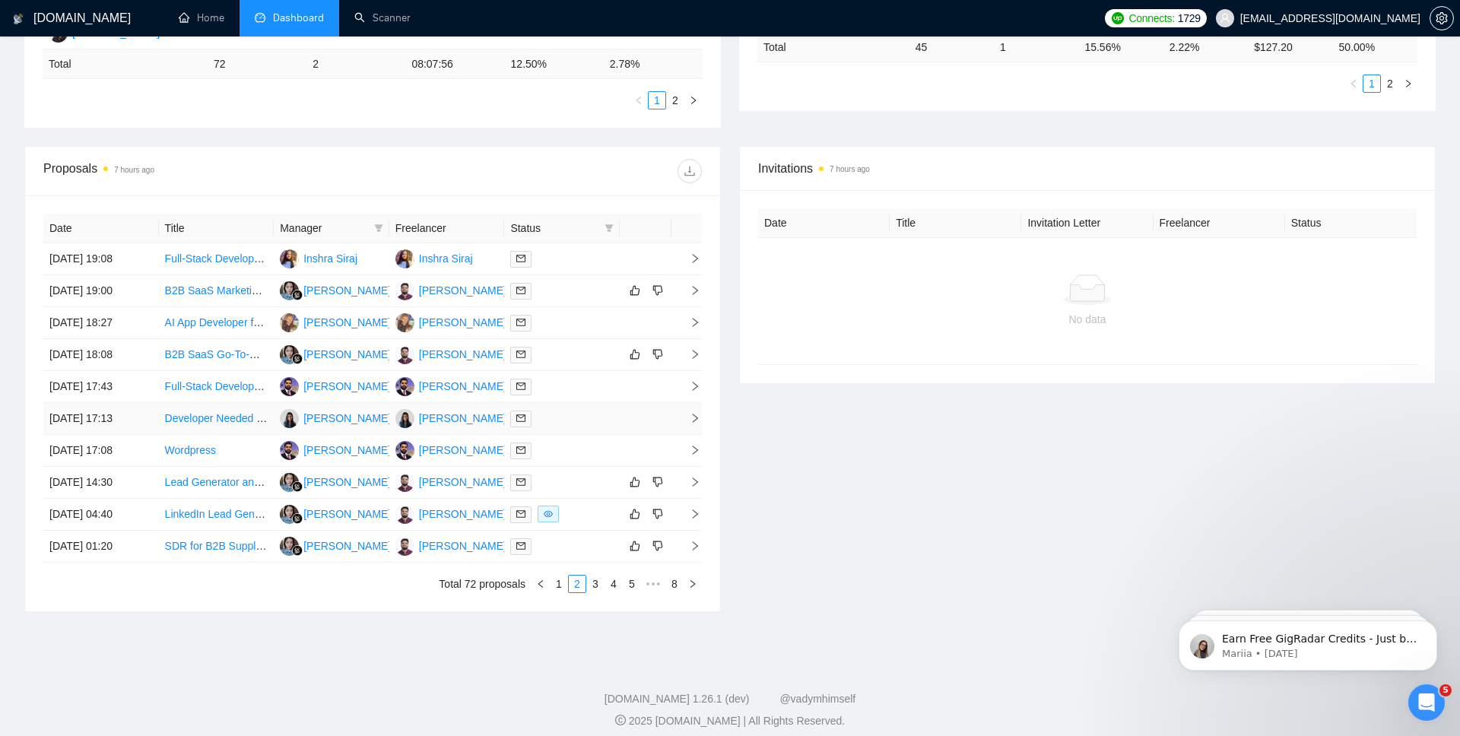
scroll to position [486, 0]
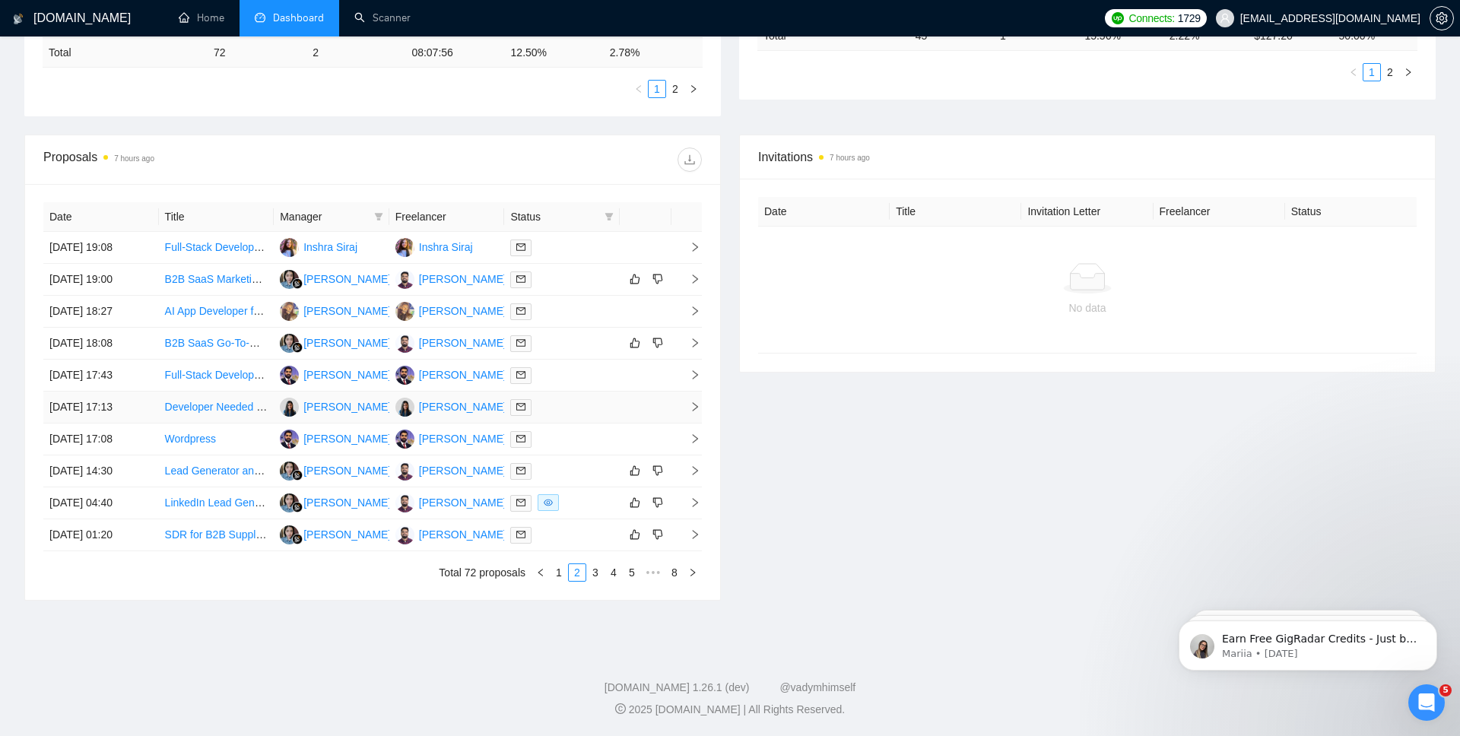
click at [693, 404] on icon "right" at bounding box center [694, 406] width 11 height 11
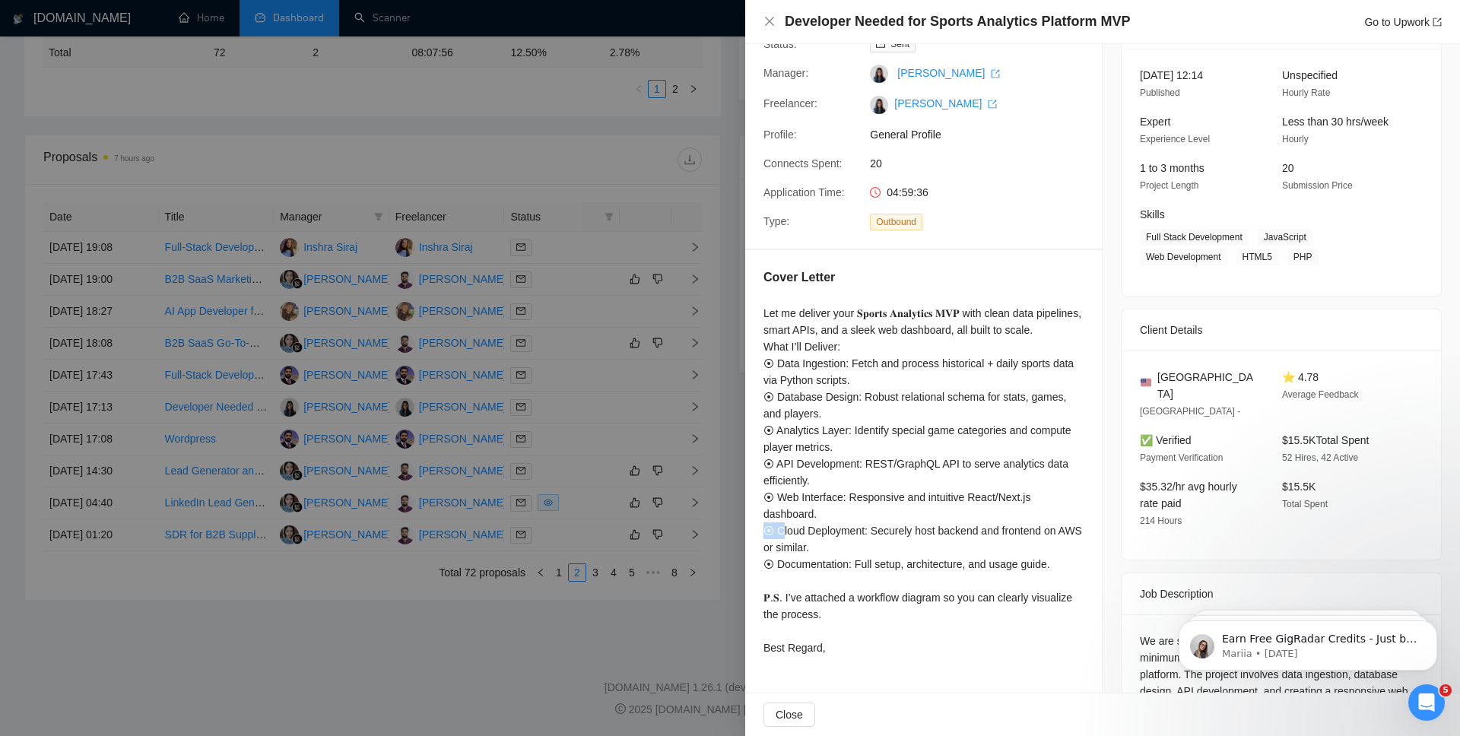
drag, startPoint x: 764, startPoint y: 547, endPoint x: 780, endPoint y: 547, distance: 16.0
click at [780, 547] on div "Let me deliver your 𝐒𝐩𝐨𝐫𝐭𝐬 𝐀𝐧𝐚𝐥𝐲𝐭𝐢𝐜𝐬 𝐌𝐕𝐏 with clean data pipelines, smart APIs,…" at bounding box center [923, 480] width 320 height 351
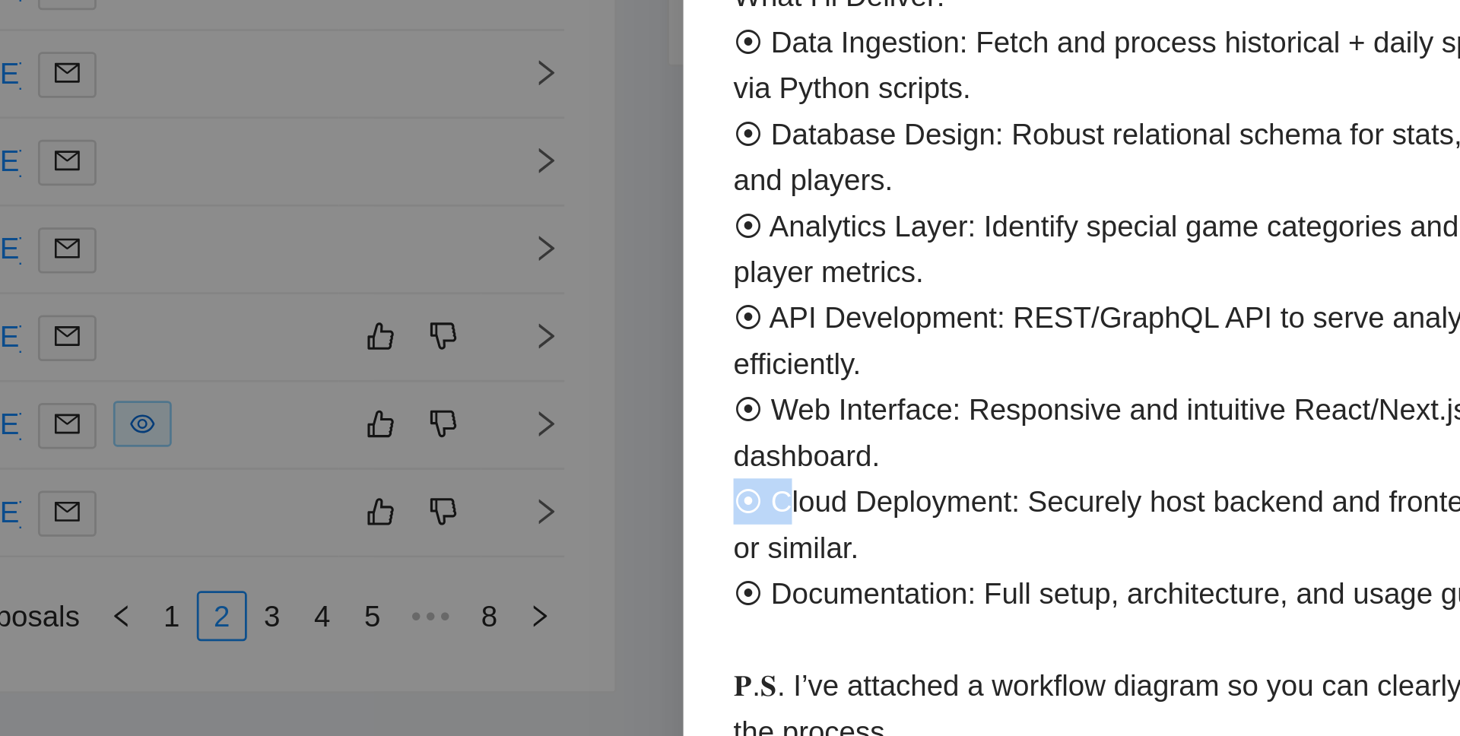
click at [765, 550] on div "Let me deliver your 𝐒𝐩𝐨𝐫𝐭𝐬 𝐀𝐧𝐚𝐥𝐲𝐭𝐢𝐜𝐬 𝐌𝐕𝐏 with clean data pipelines, smart APIs,…" at bounding box center [923, 480] width 320 height 351
drag, startPoint x: 772, startPoint y: 548, endPoint x: 762, endPoint y: 547, distance: 9.9
click at [762, 547] on div "Cover Letter Let me deliver your 𝐒𝐩𝐨𝐫𝐭𝐬 𝐀𝐧𝐚𝐥𝐲𝐭𝐢𝐜𝐬 𝐌𝐕𝐏 with clean data pipelines…" at bounding box center [923, 465] width 357 height 430
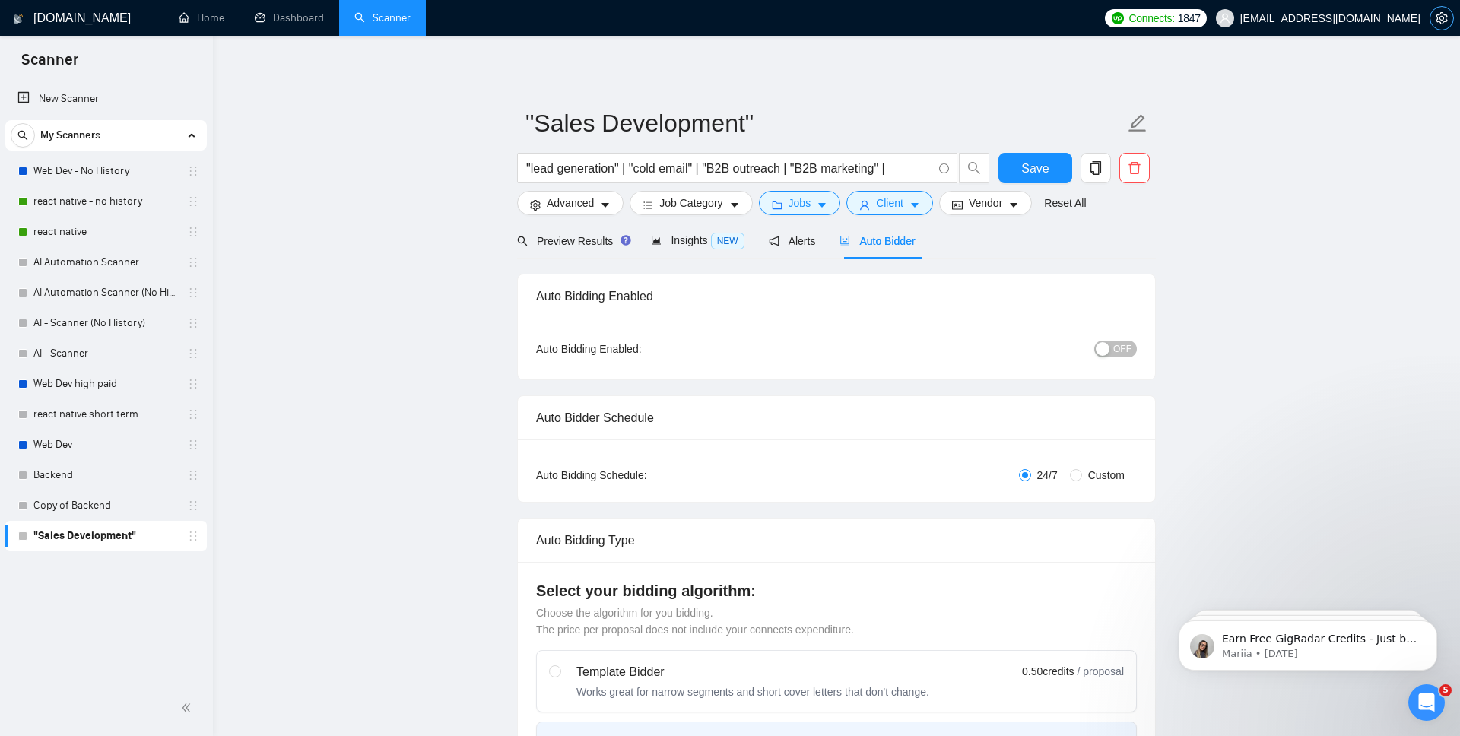
click at [1442, 20] on icon "setting" at bounding box center [1440, 18] width 11 height 12
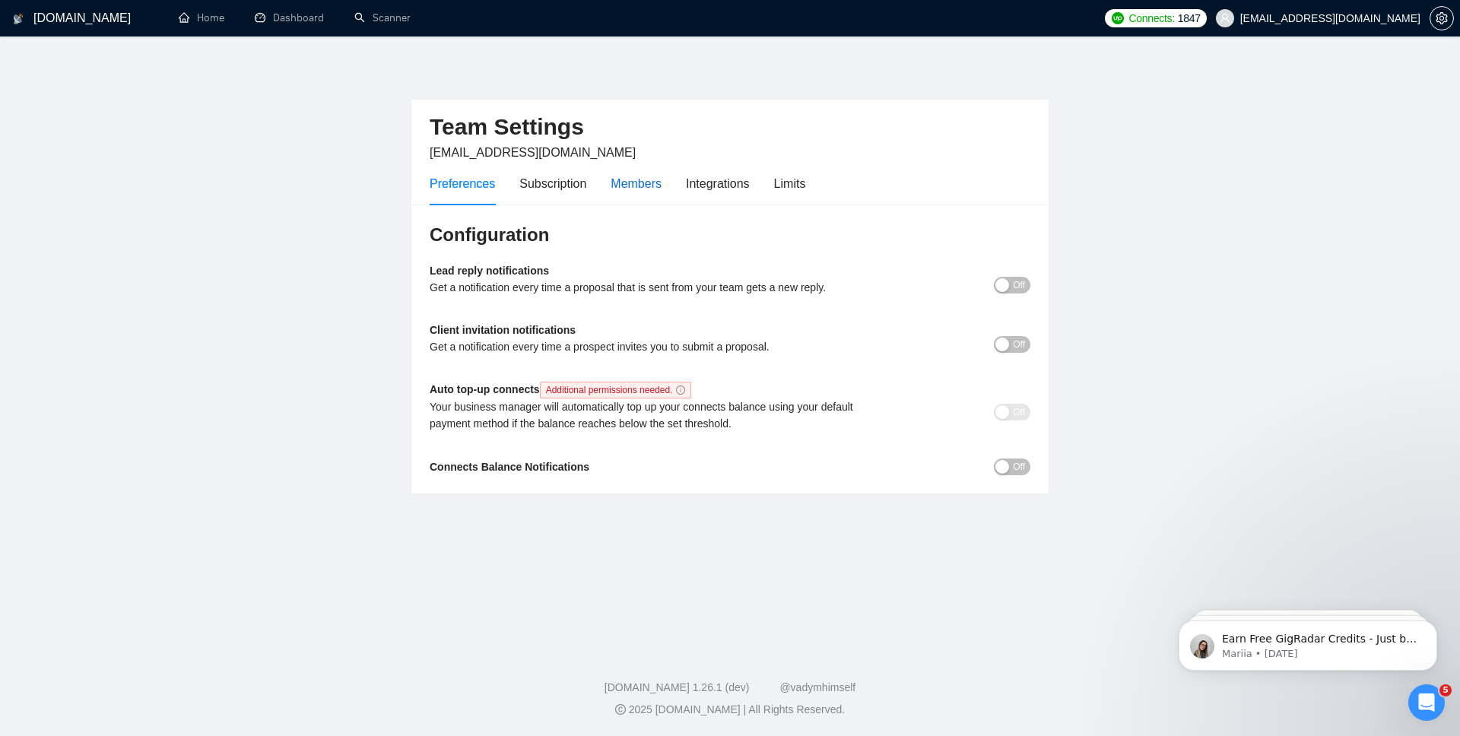
click at [645, 183] on div "Members" at bounding box center [635, 183] width 51 height 19
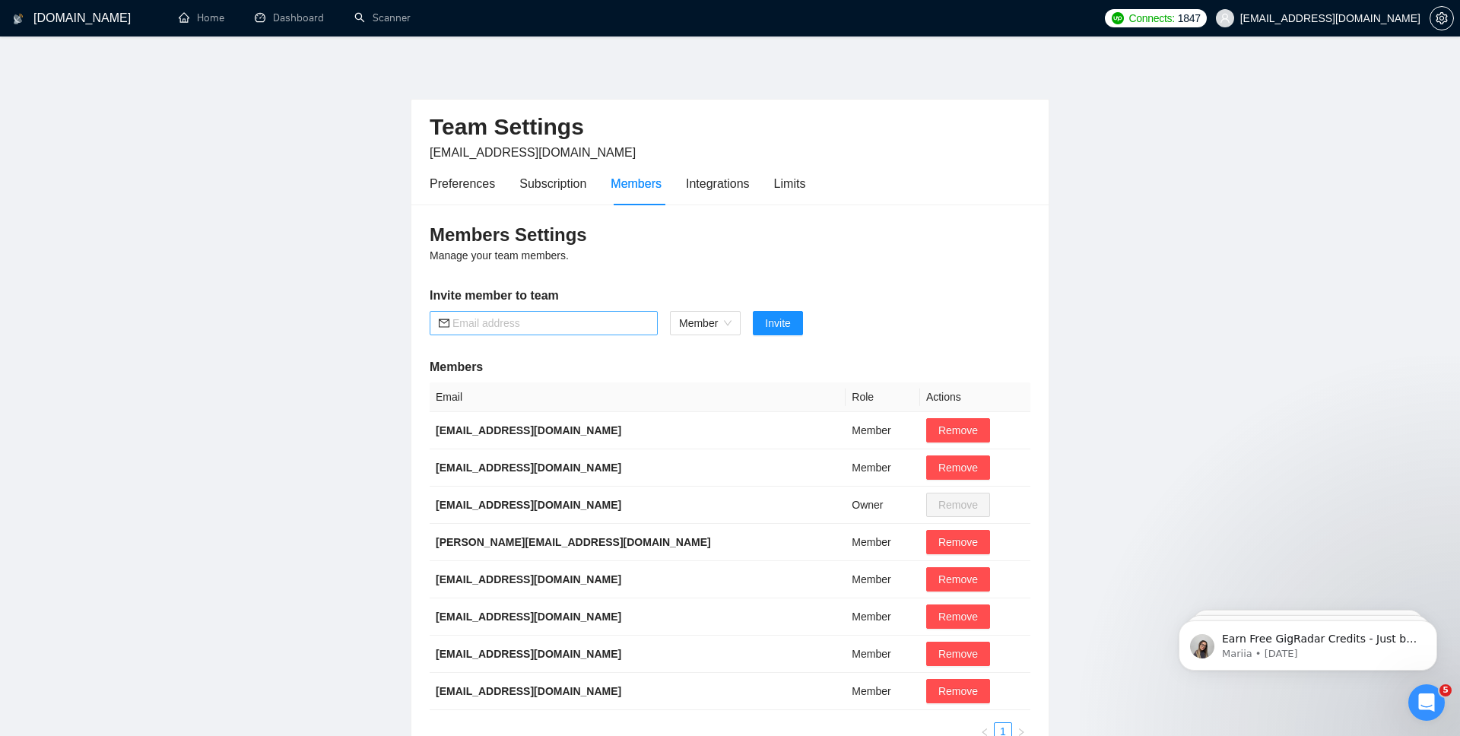
click at [566, 320] on input "text" at bounding box center [550, 323] width 196 height 17
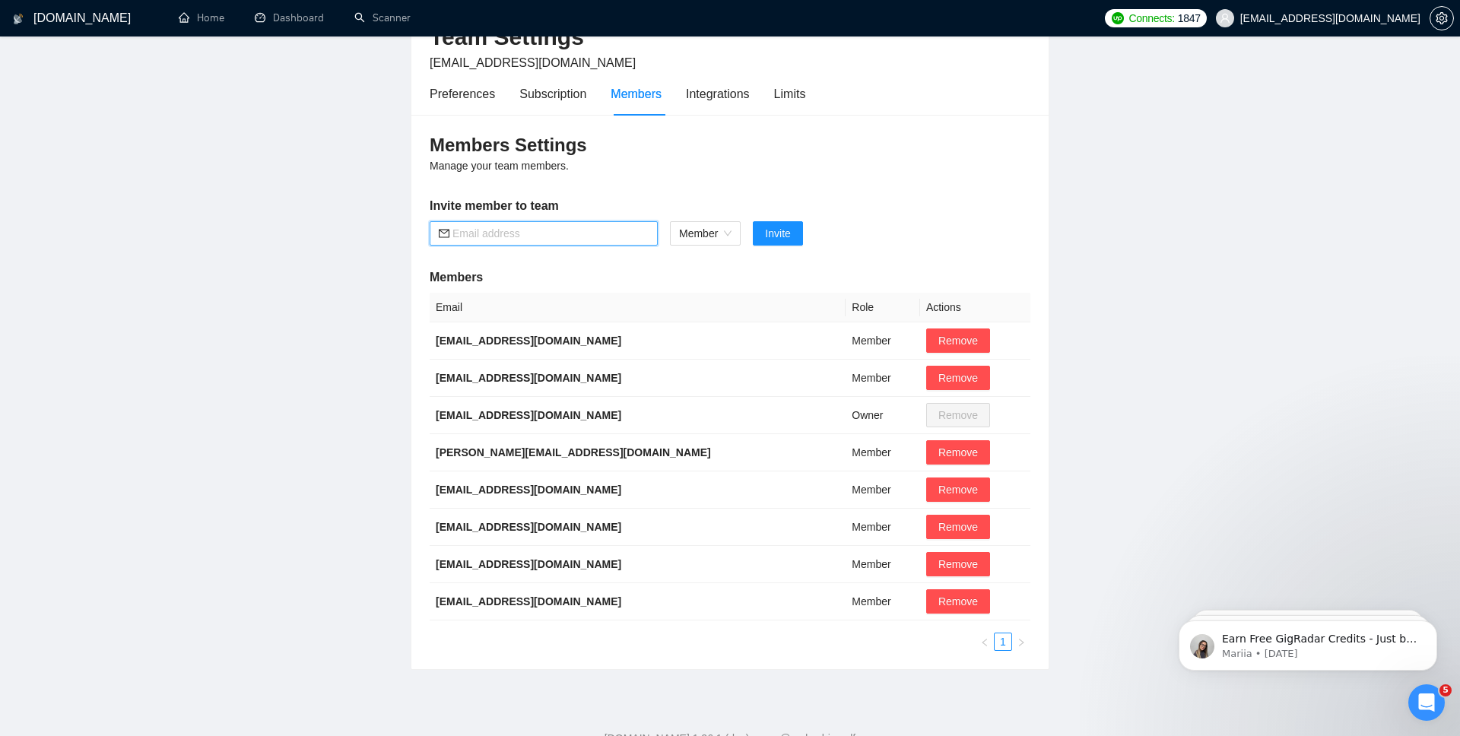
scroll to position [90, 0]
click at [938, 488] on span "Remove" at bounding box center [958, 488] width 40 height 17
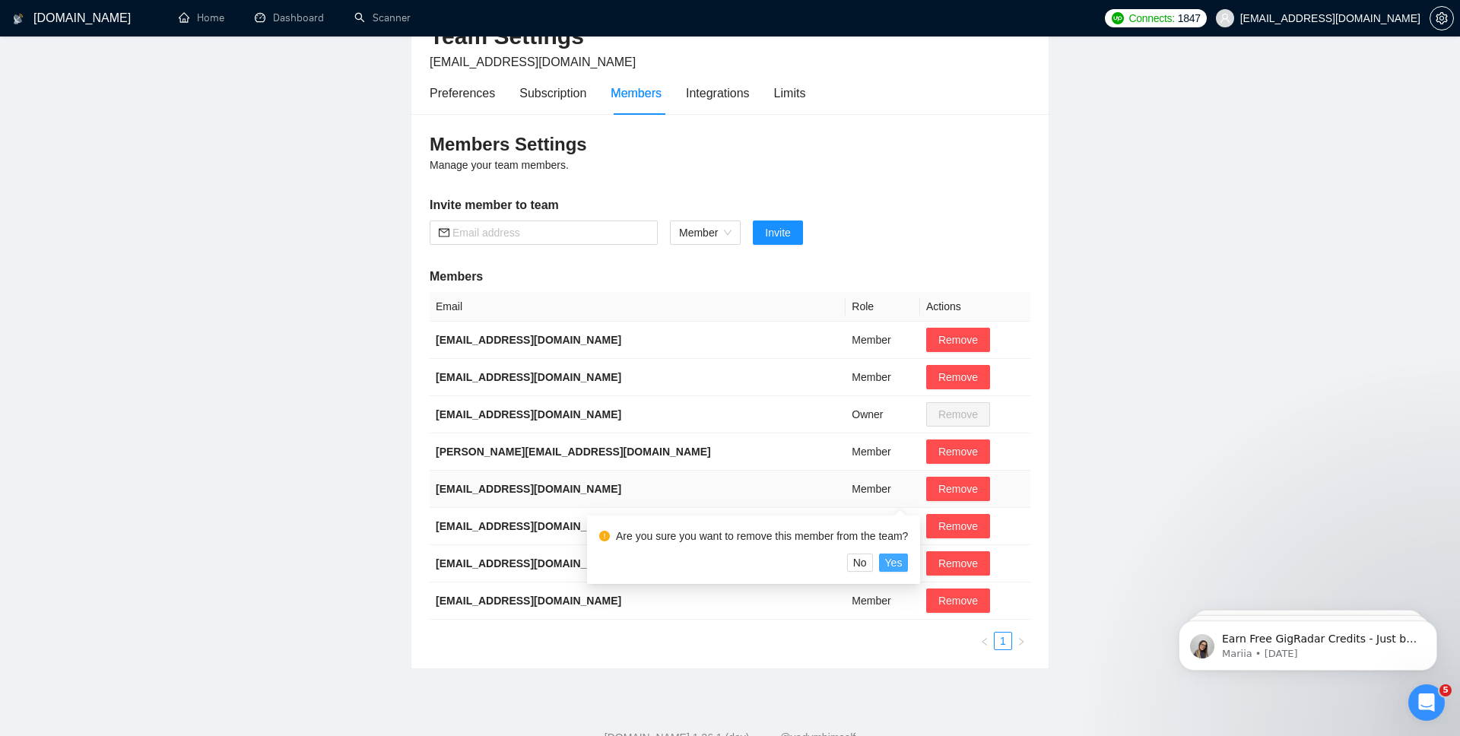
click at [908, 566] on button "Yes" at bounding box center [894, 562] width 30 height 18
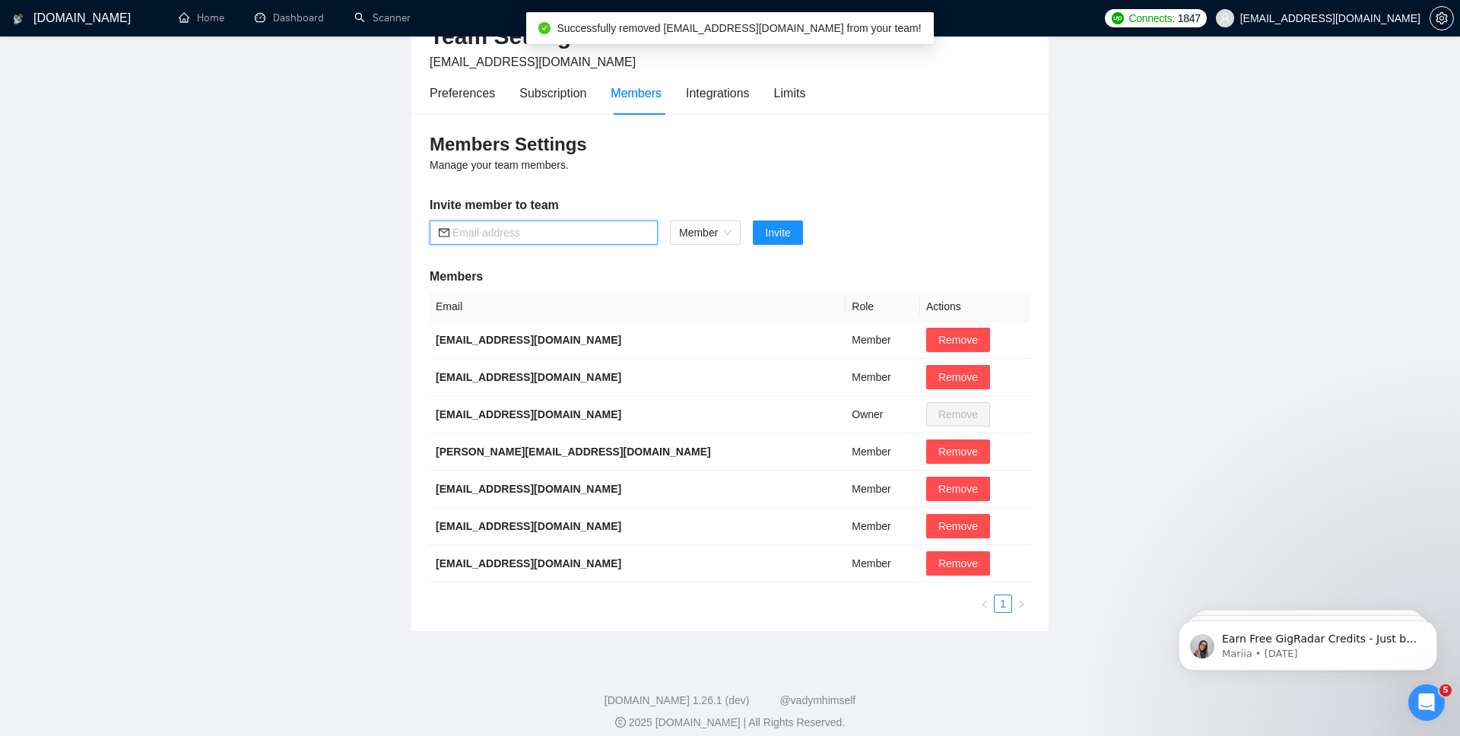
click at [540, 229] on input "text" at bounding box center [550, 232] width 196 height 17
paste input "khunshasaleh@wyxan.com"
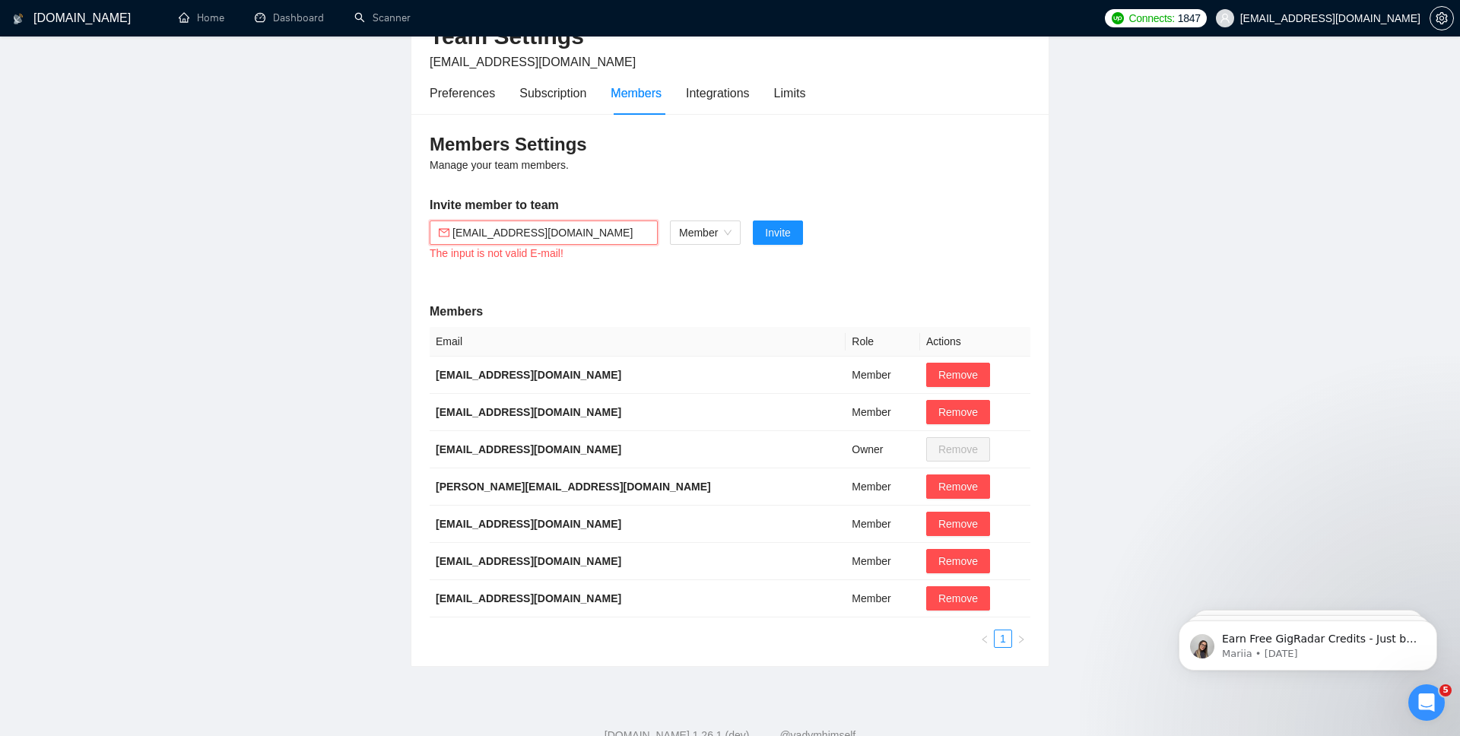
type input "khunshasaleh@wyxan.com"
click at [675, 295] on div "Members Settings Manage your team members. Invite member to team khunshasaleh@w…" at bounding box center [729, 390] width 637 height 552
click at [623, 222] on span "khunshasaleh@wyxan.com" at bounding box center [544, 232] width 228 height 24
click at [613, 230] on input "khunshasaleh@wyxan.com" at bounding box center [550, 232] width 196 height 17
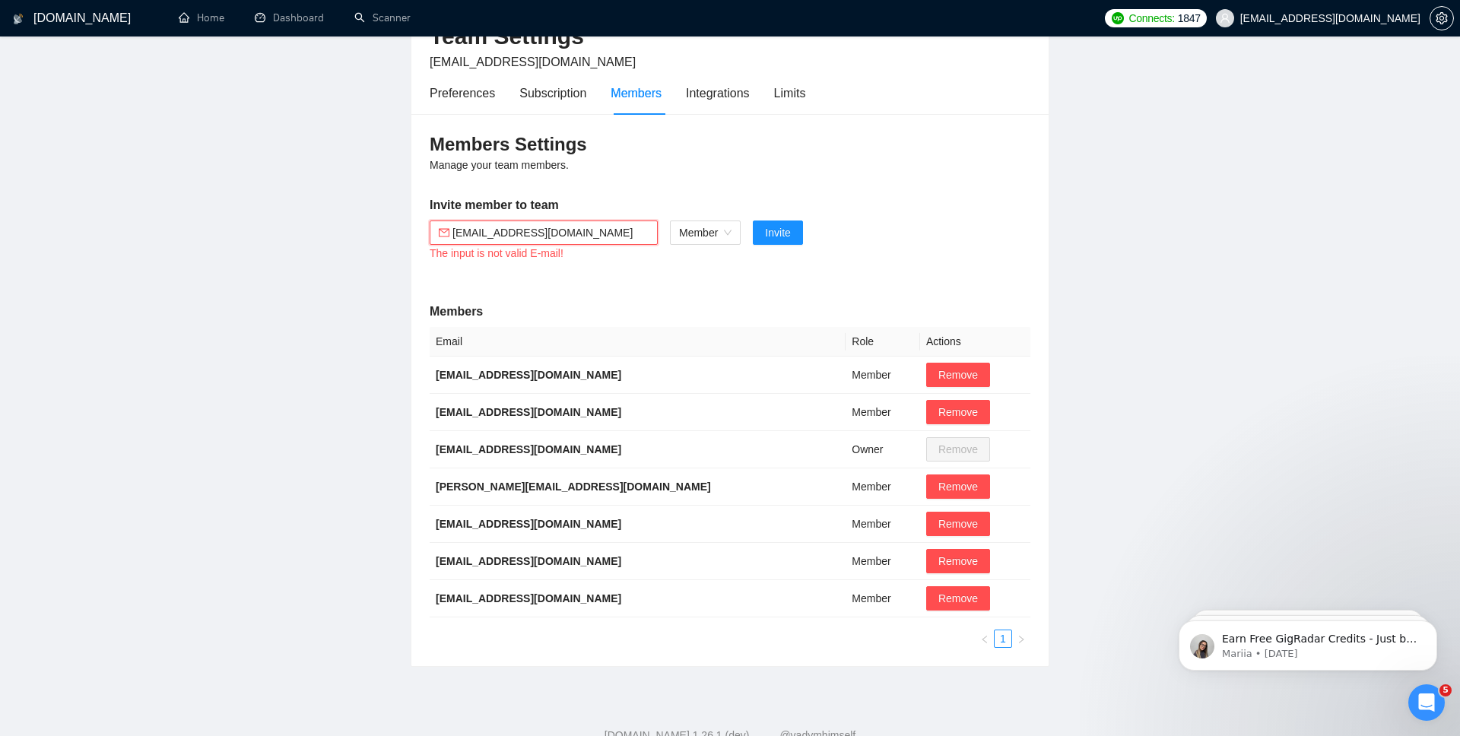
click at [613, 230] on input "khunshasaleh@wyxan.com" at bounding box center [550, 232] width 196 height 17
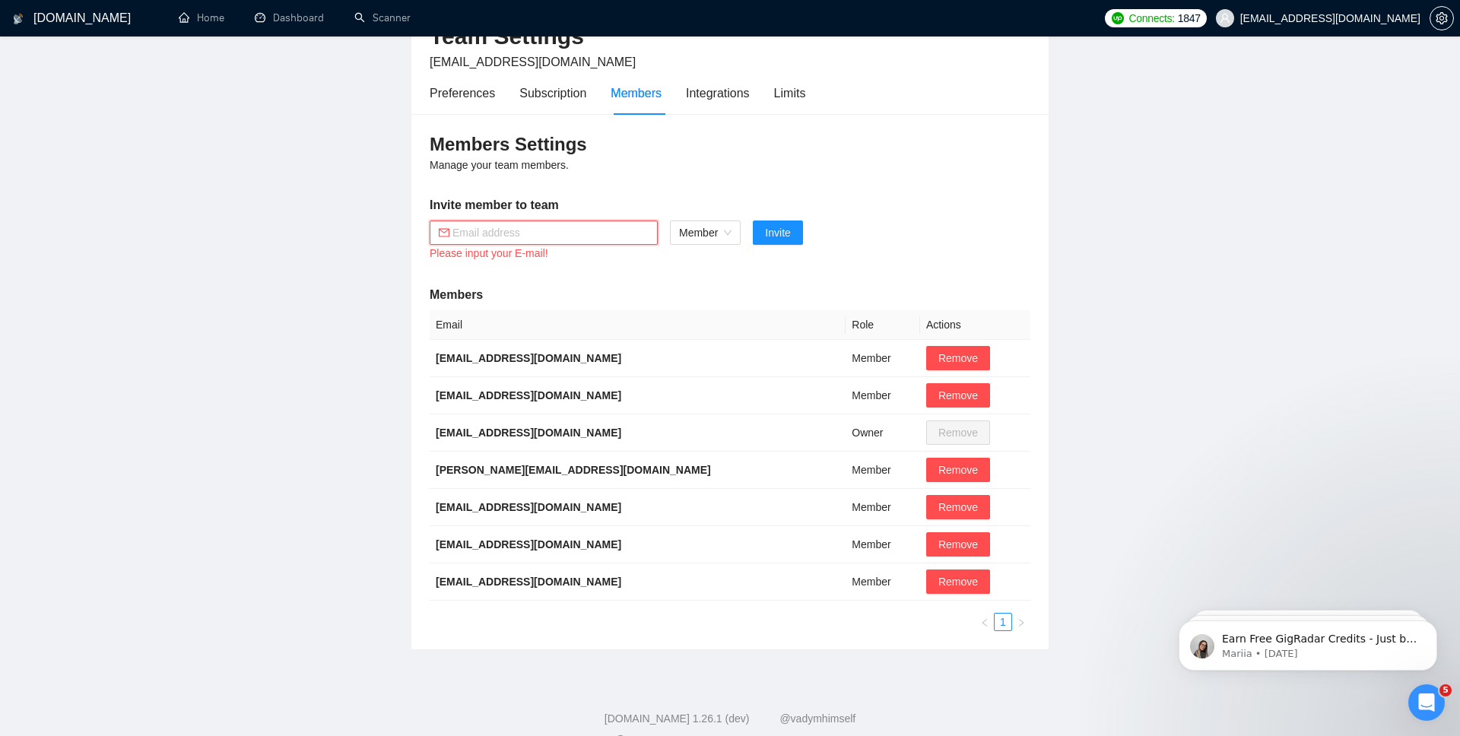
paste input "khunshasaleh@wyxan.com"
type input "khunshasaleh@wyxan.com"
click at [589, 265] on div "Members Settings Manage your team members. Invite member to team khunshasaleh@w…" at bounding box center [729, 381] width 637 height 535
click at [567, 230] on input "khunshasaleh@wyxan.com" at bounding box center [550, 232] width 196 height 17
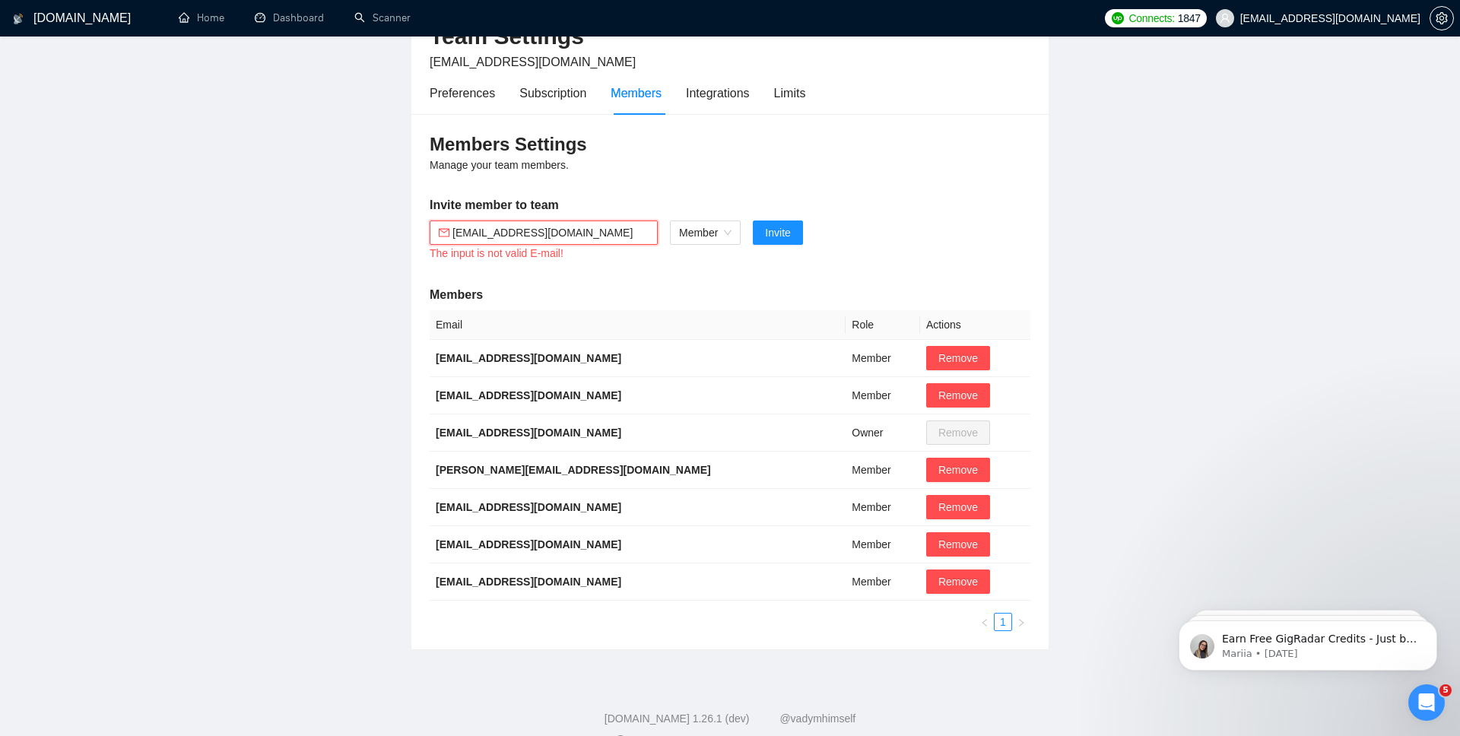
click at [567, 230] on input "khunshasaleh@wyxan.com" at bounding box center [550, 232] width 196 height 17
click at [330, 295] on main "Team Settings ha@wyxan.com Preferences Subscription Members Integrations Limits…" at bounding box center [729, 310] width 1411 height 680
click at [497, 232] on input "text" at bounding box center [550, 232] width 196 height 17
type input "k"
paste input "khunshasaleh@wyxan.com"
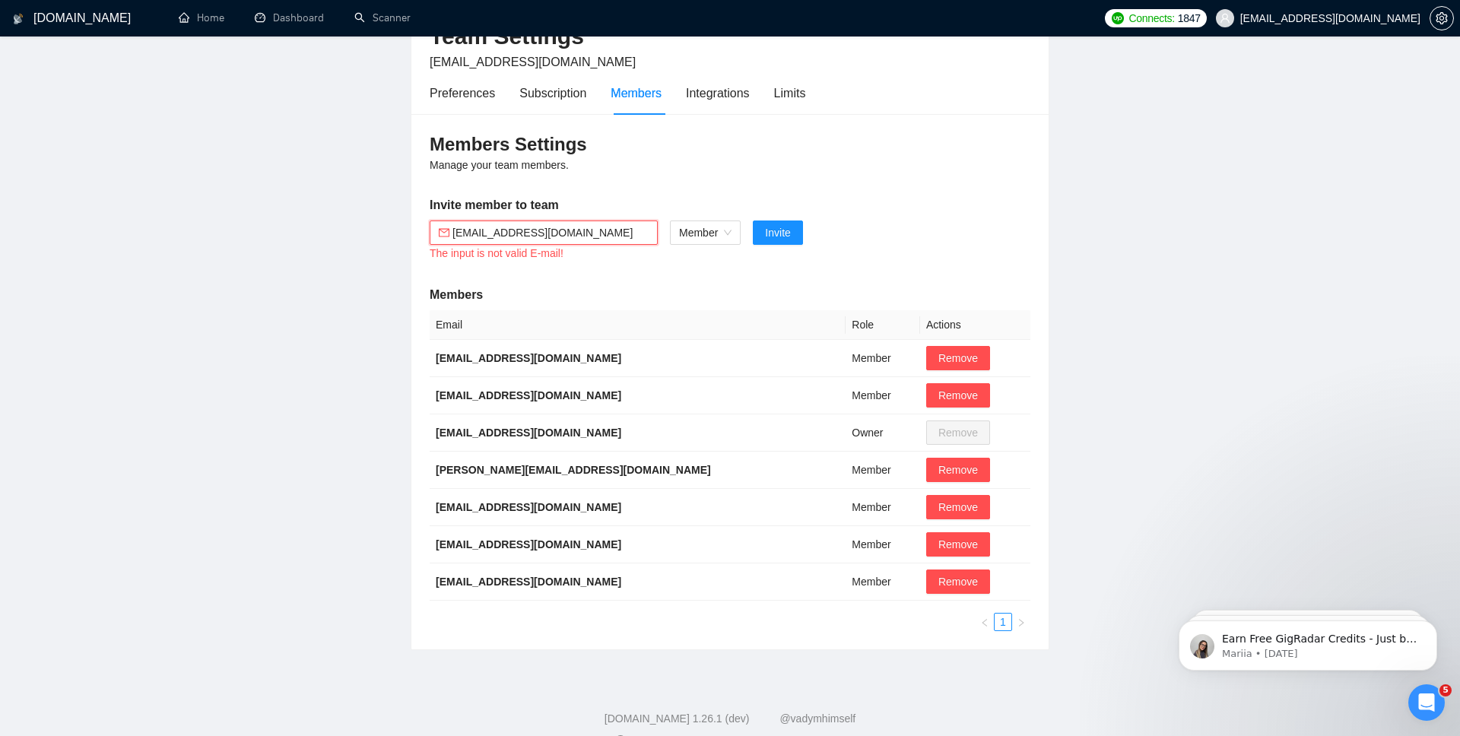
type input "khunshasaleh@wyxan.com"
click at [753, 220] on button "Invite" at bounding box center [777, 232] width 49 height 24
click at [710, 232] on span "Member" at bounding box center [705, 232] width 52 height 23
click at [709, 290] on div "Member" at bounding box center [706, 287] width 54 height 17
click at [787, 223] on button "Invite" at bounding box center [777, 232] width 49 height 24
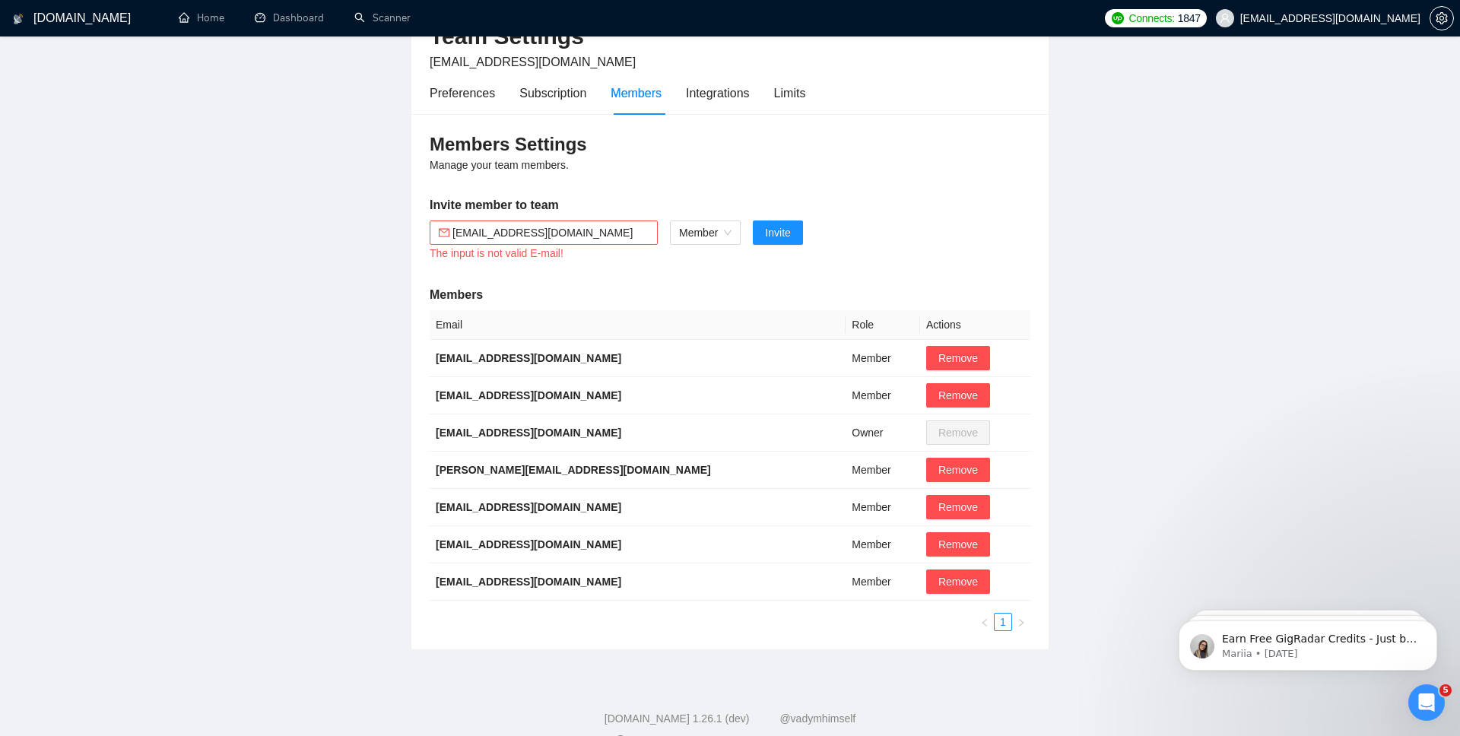
click at [617, 271] on div "Members Settings Manage your team members. Invite member to team khunshasaleh@w…" at bounding box center [729, 381] width 637 height 535
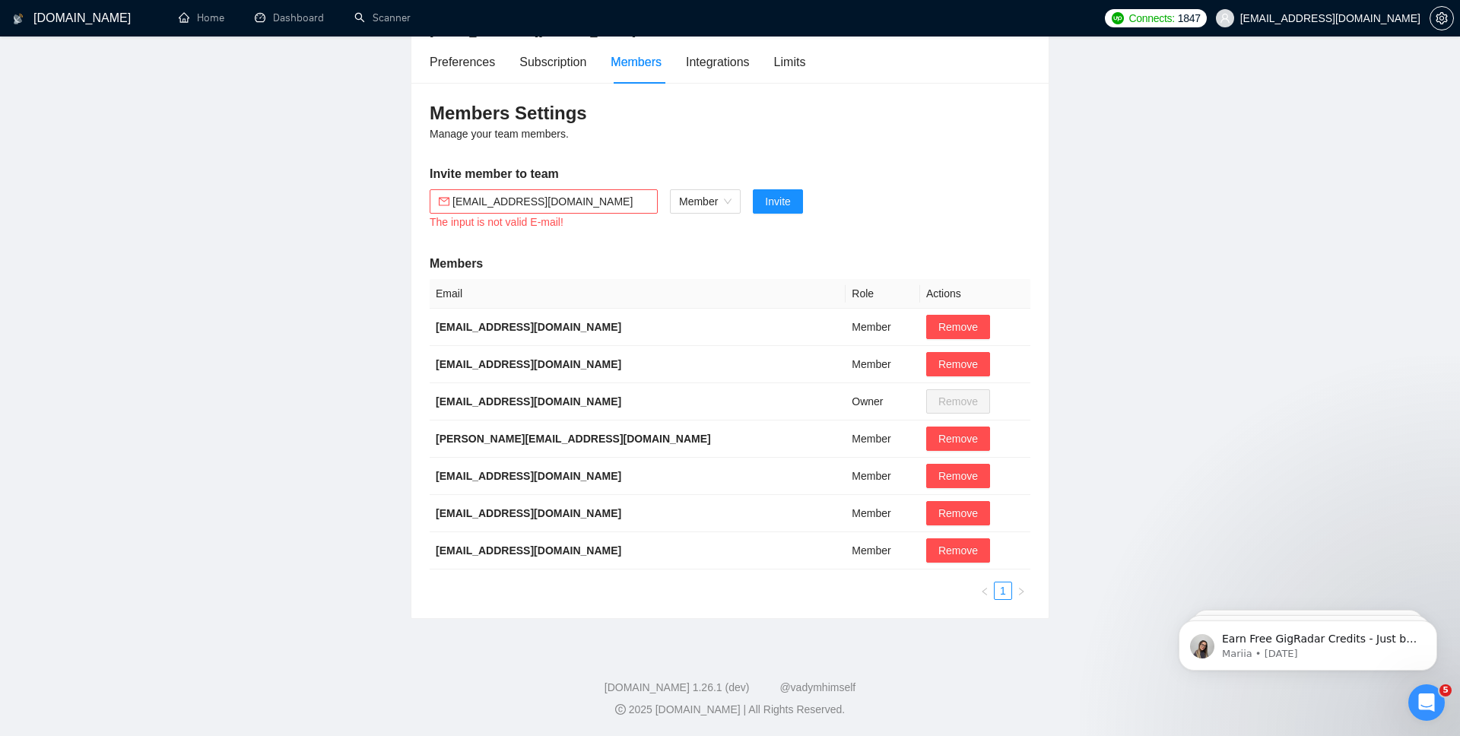
scroll to position [0, 0]
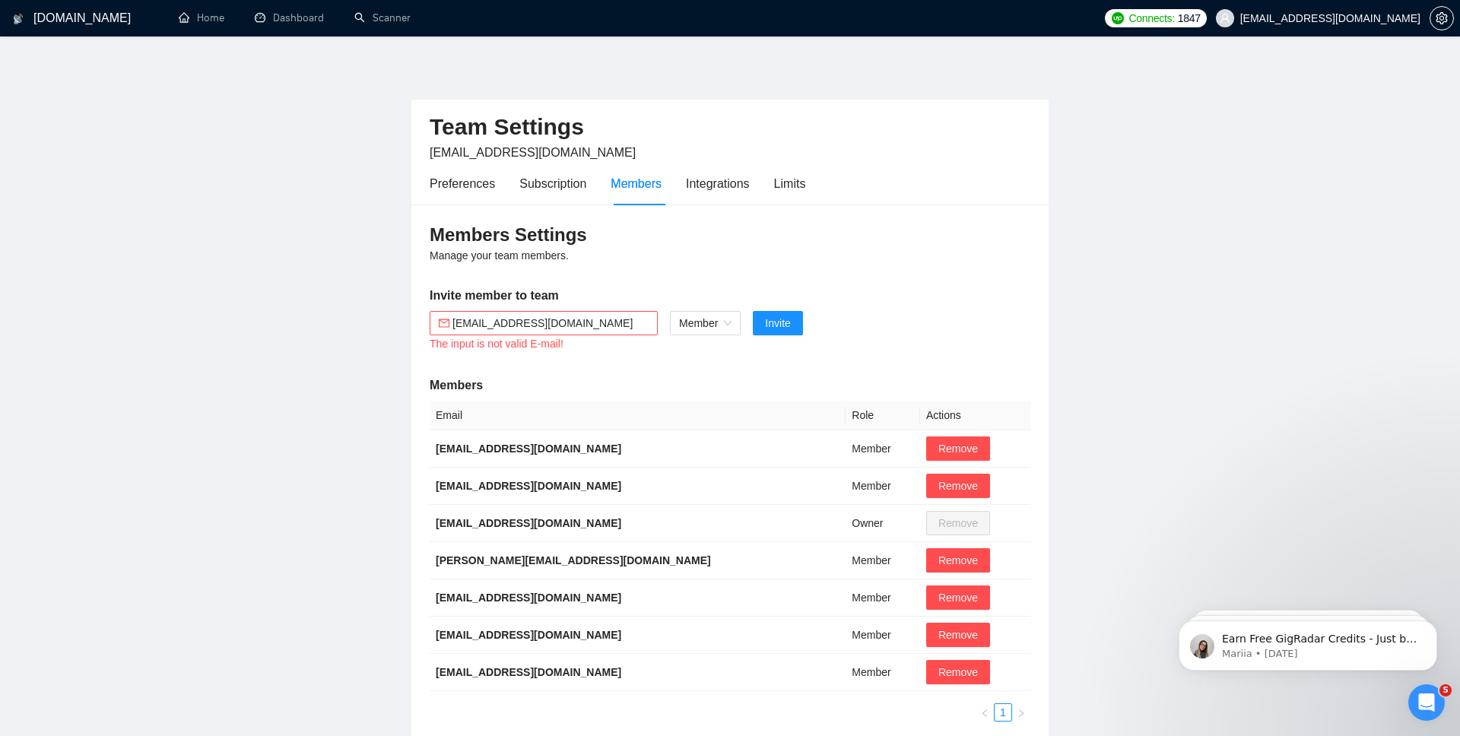
click at [543, 344] on div "The input is not valid E-mail!" at bounding box center [544, 343] width 228 height 17
click at [442, 322] on icon "mail" at bounding box center [444, 323] width 11 height 8
click at [495, 319] on input "khunshasaleh@wyxan.com" at bounding box center [550, 323] width 196 height 17
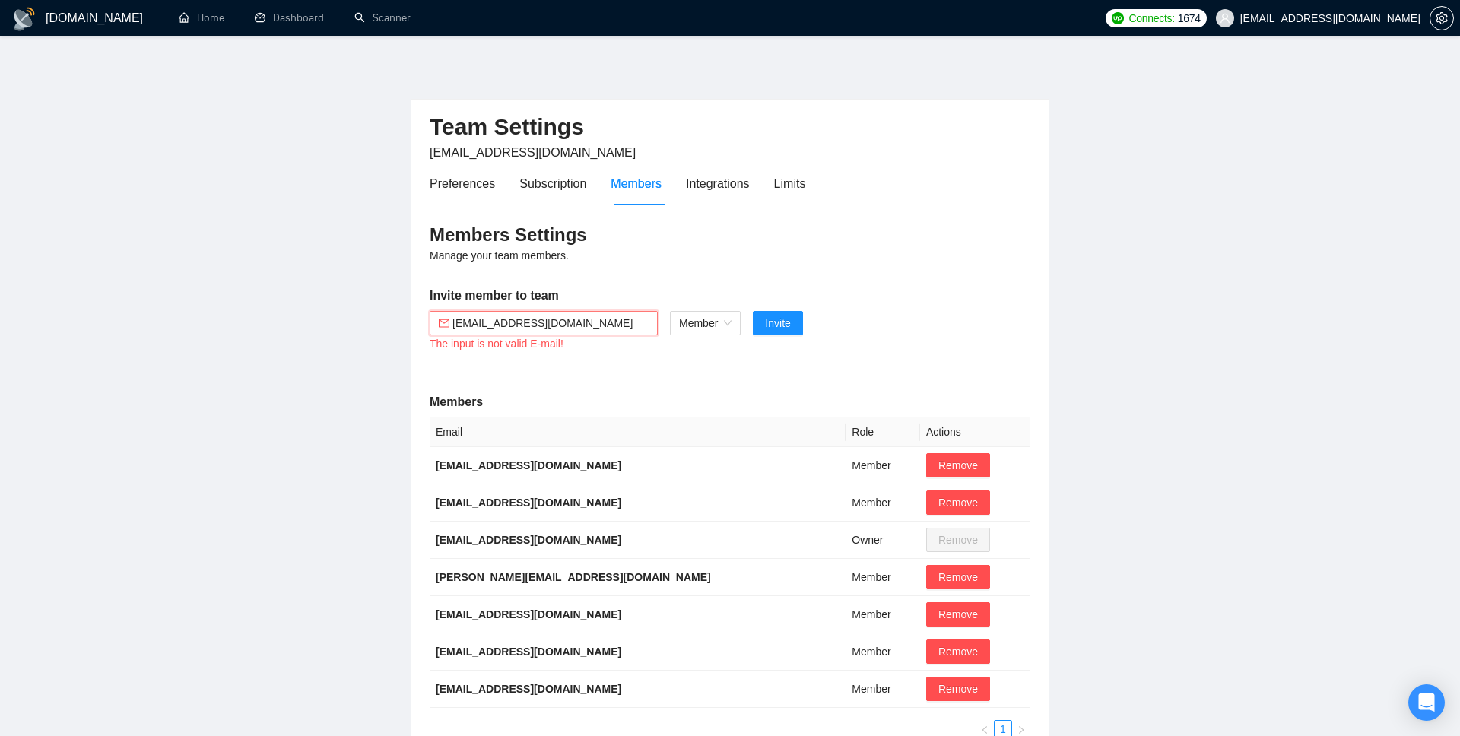
click at [572, 363] on form "khunshasaleh@wyxan.com The input is not valid E-mail! Member Invite" at bounding box center [730, 340] width 601 height 59
click at [594, 326] on input "khunshasaleh@wyxan.com" at bounding box center [550, 323] width 196 height 17
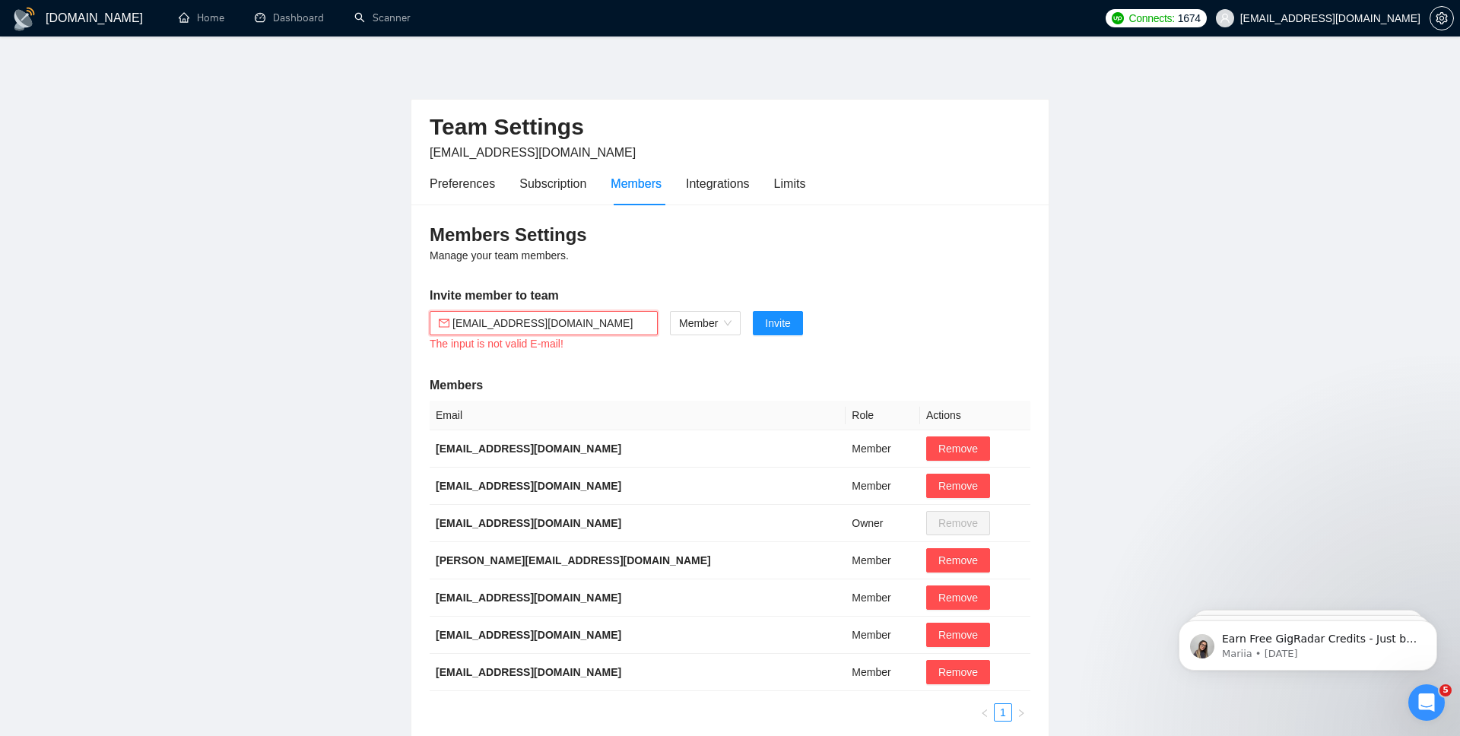
click at [753, 311] on button "Invite" at bounding box center [777, 323] width 49 height 24
type input "k"
type input "h"
paste input "khunshasaleh@wyxan.com"
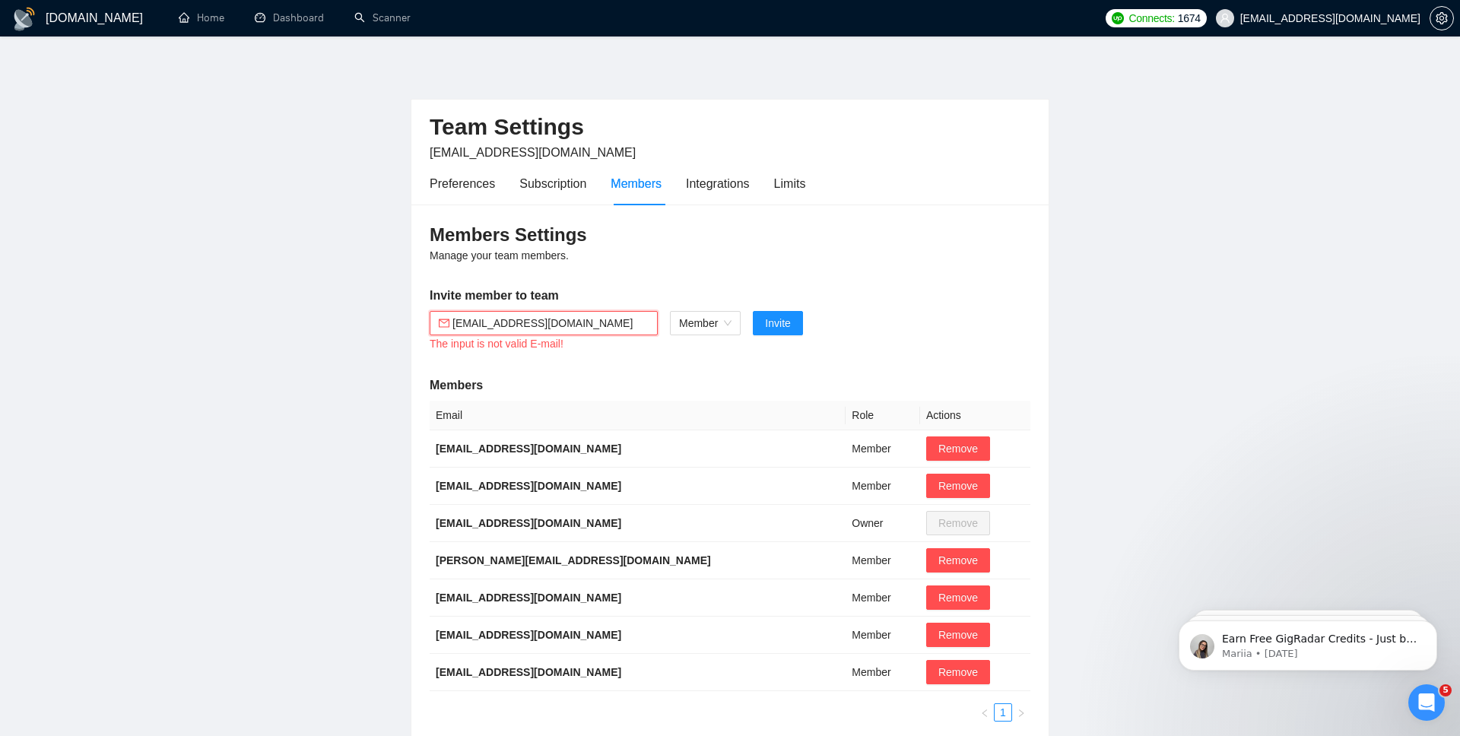
drag, startPoint x: 593, startPoint y: 329, endPoint x: 525, endPoint y: 329, distance: 67.7
click at [525, 329] on input "khunshasaleh@wyxan.com" at bounding box center [550, 323] width 196 height 17
type input "khunshasaleh@wyxan.com"
click at [559, 363] on div "Members Settings Manage your team members. Invite member to team khunshasaleh@w…" at bounding box center [729, 471] width 637 height 535
click at [536, 329] on input "khunshasaleh@wyxan.com" at bounding box center [550, 323] width 196 height 17
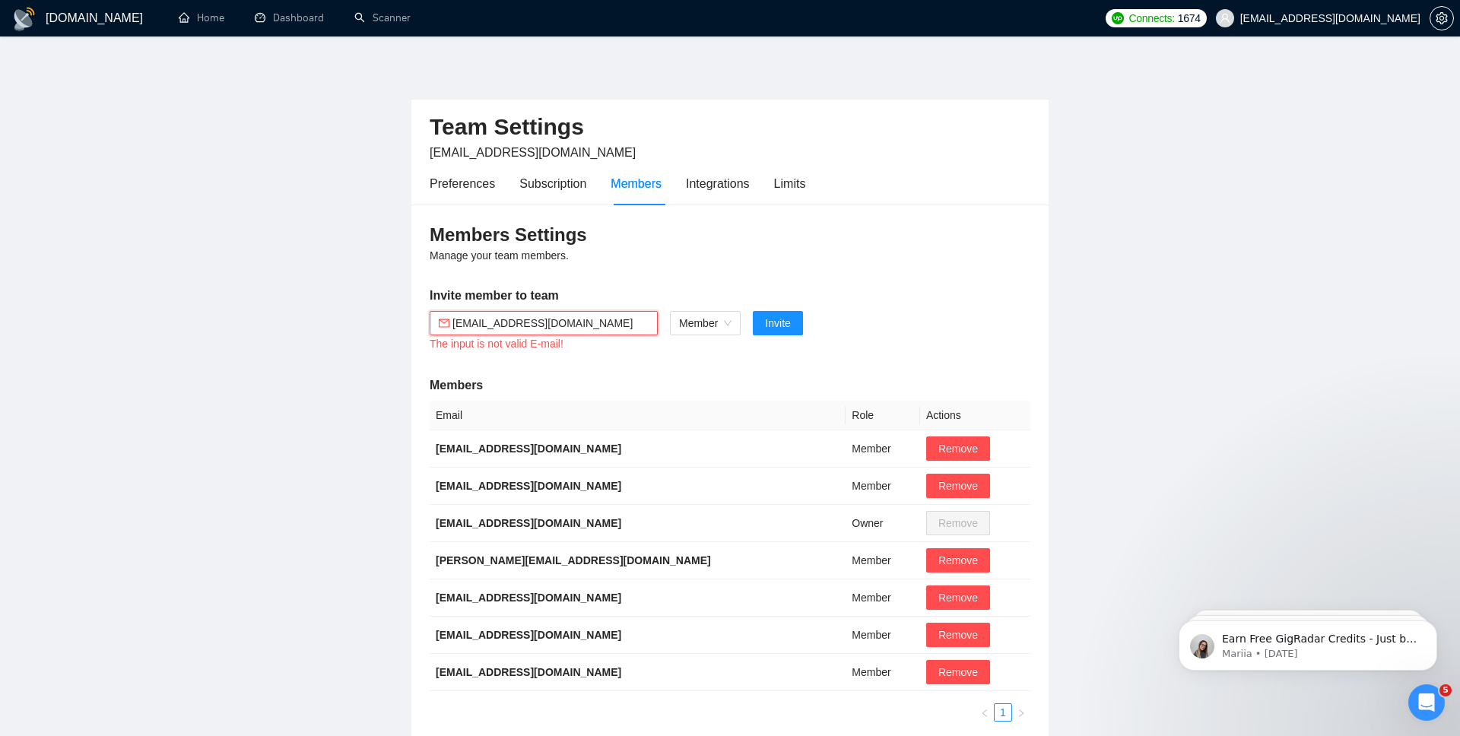
click at [536, 329] on input "khunshasaleh@wyxan.com" at bounding box center [550, 323] width 196 height 17
type input "j"
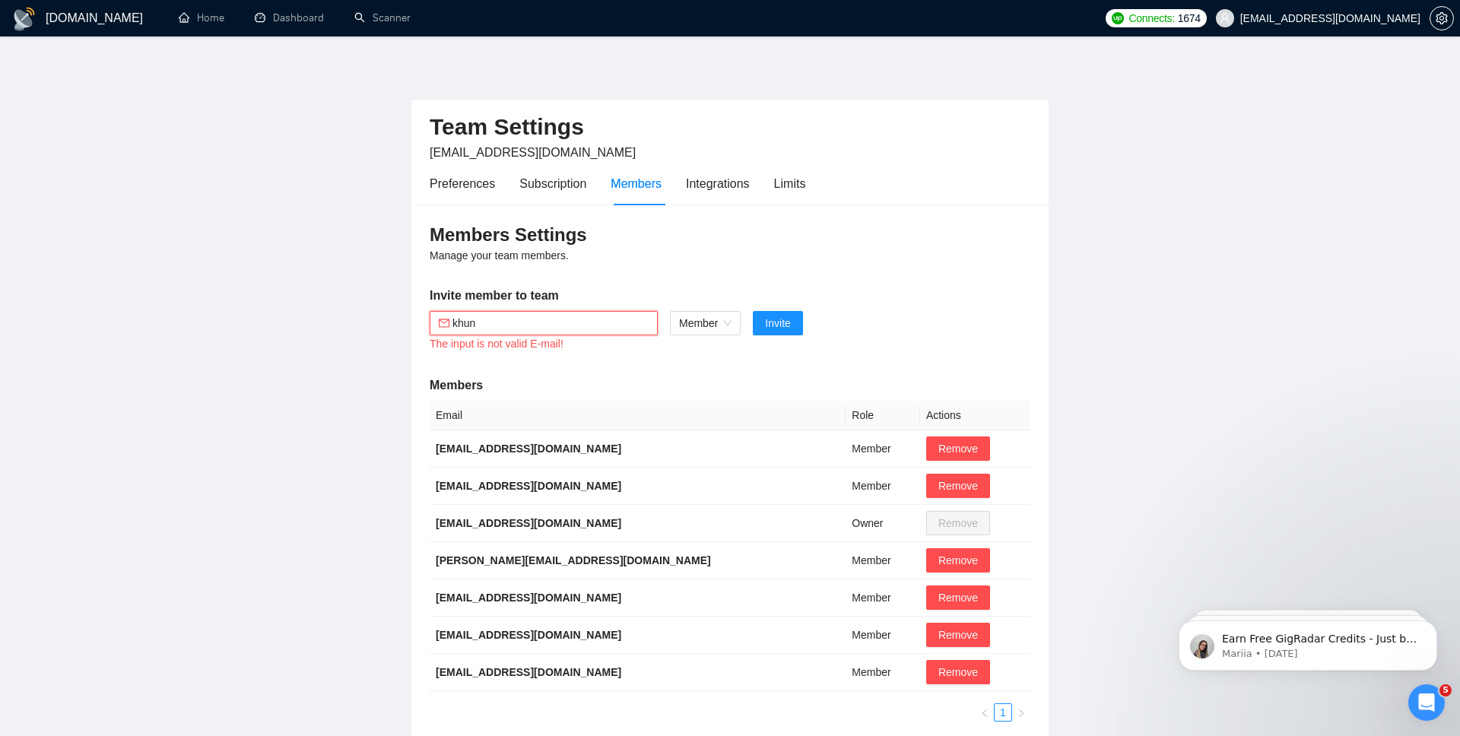
click at [473, 326] on input "khun" at bounding box center [550, 323] width 196 height 17
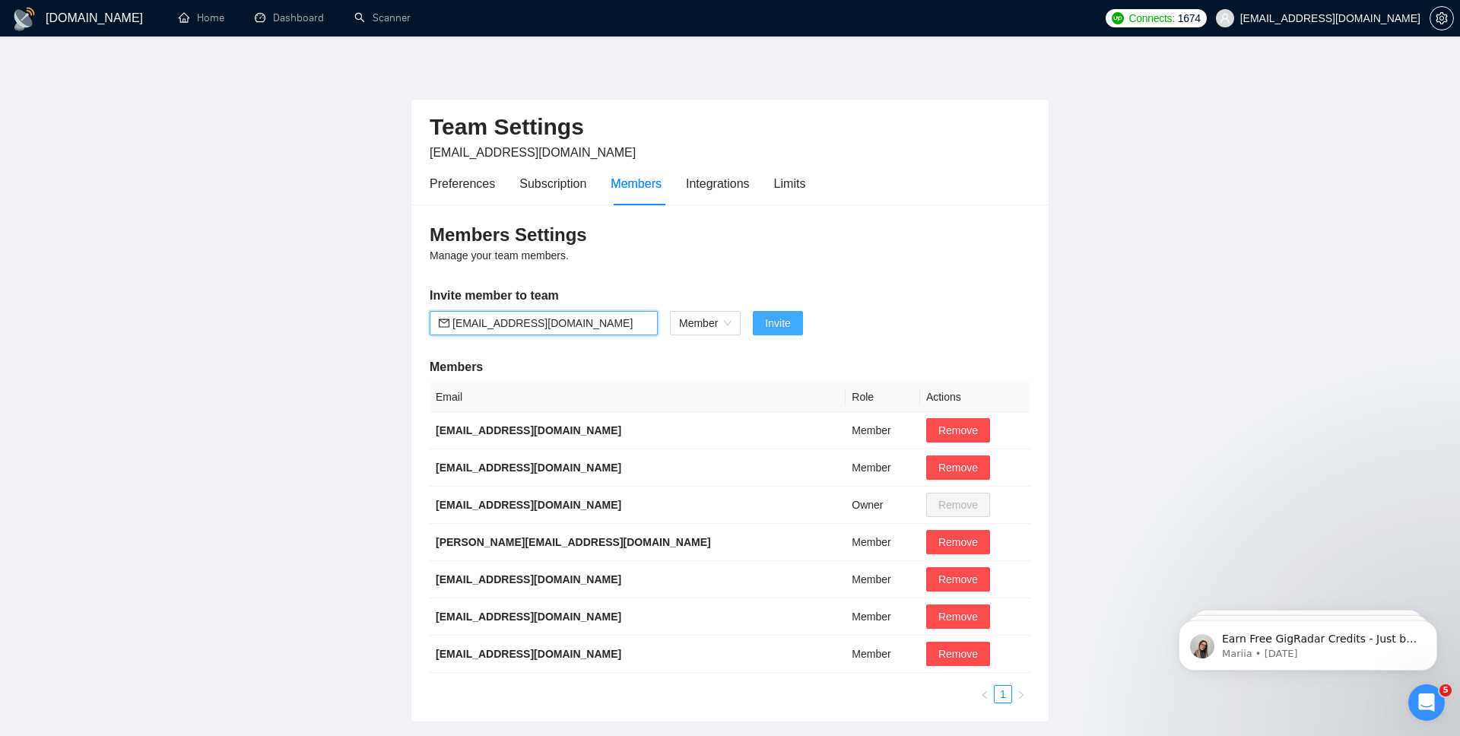
type input "khunshasaleh@wyxan.com"
click at [799, 325] on button "Invite" at bounding box center [777, 323] width 49 height 24
